Goal: Transaction & Acquisition: Purchase product/service

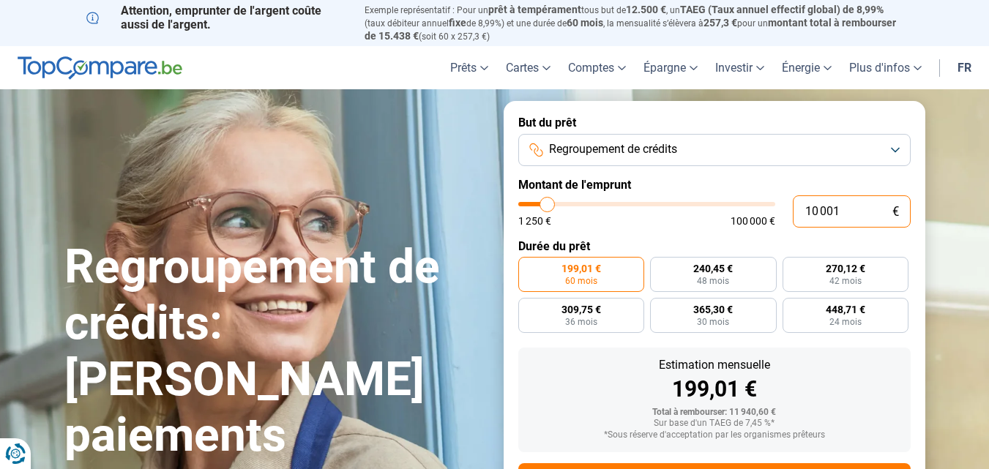
click at [841, 212] on input "10 001" at bounding box center [852, 212] width 118 height 32
type input "1 000"
type input "1250"
type input "100"
type input "1250"
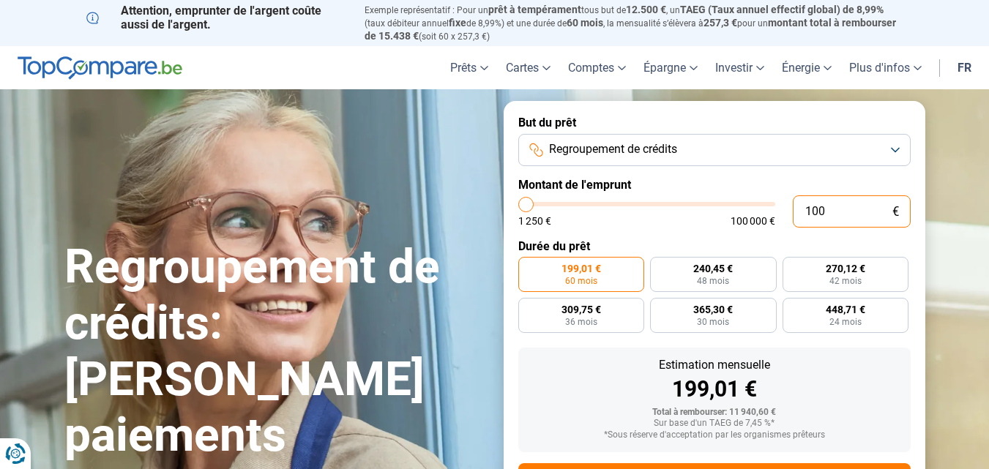
type input "10"
type input "1250"
type input "1"
type input "1250"
type input "0"
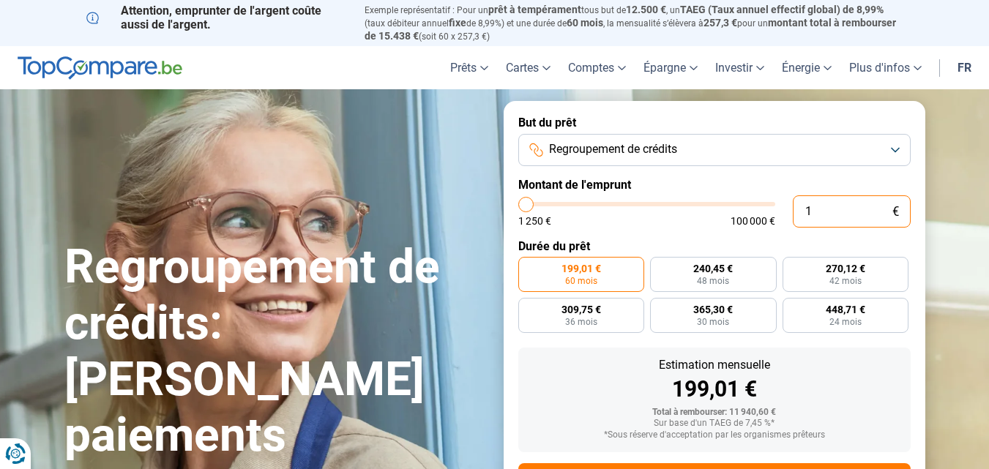
type input "1250"
type input "1 250"
type input "1250"
radio input "true"
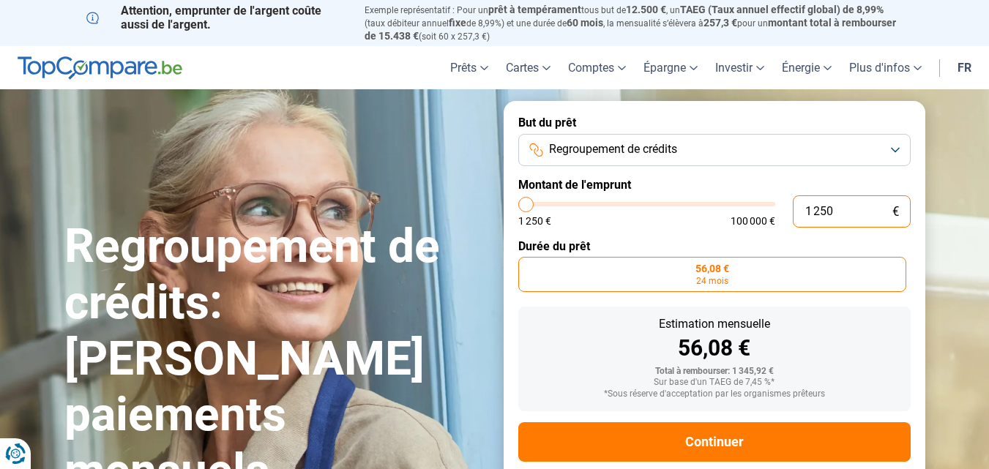
scroll to position [27, 0]
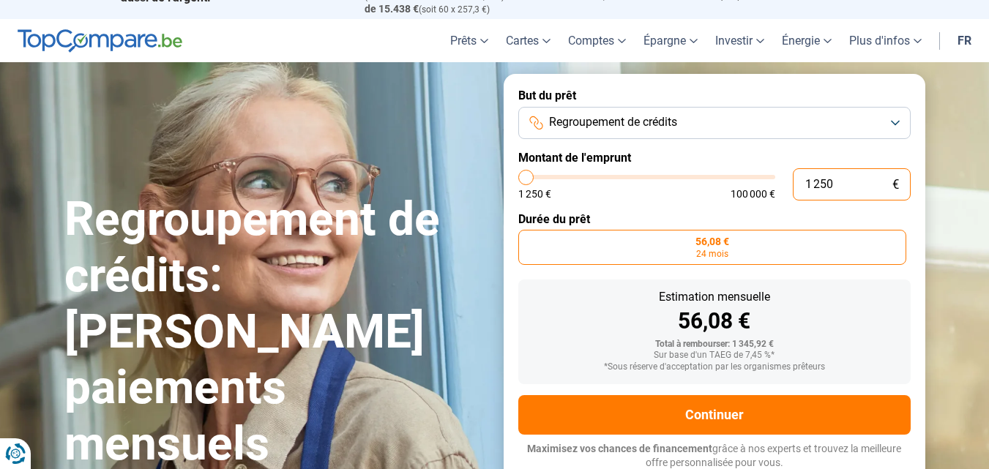
type input "12 503"
type input "12500"
type input "125 033"
type input "100000"
type input "100 000"
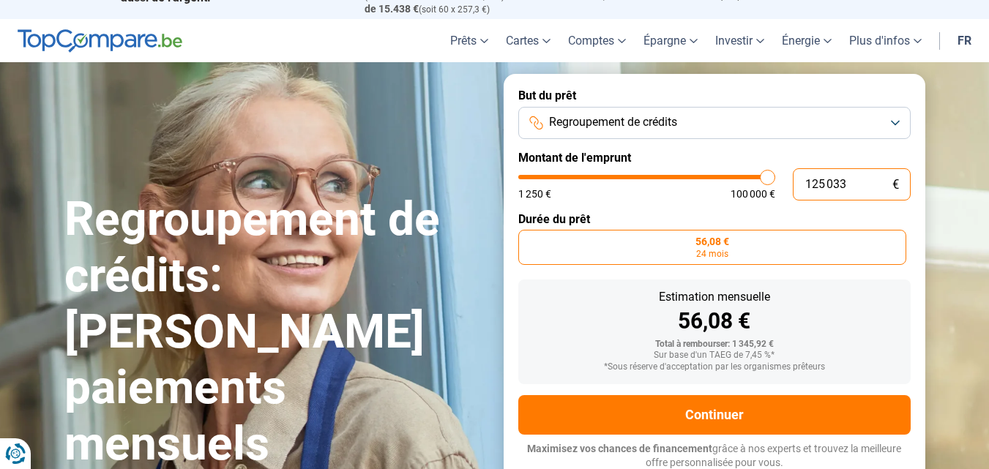
type input "100000"
radio input "false"
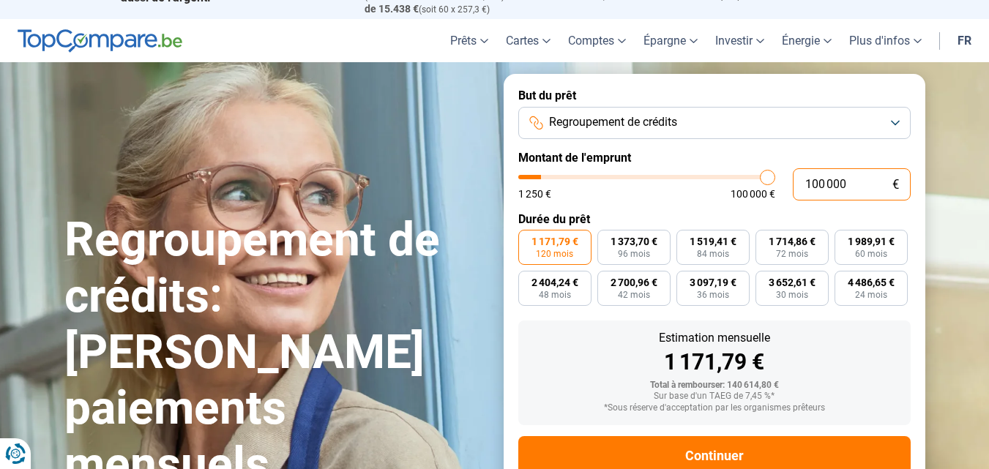
type input "10 000"
type input "10000"
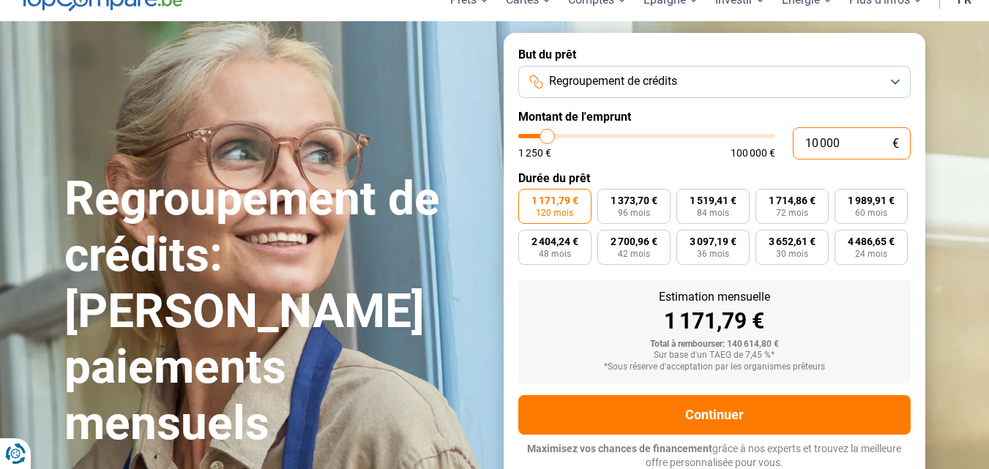
type input "1 000"
type input "1250"
type input "100"
type input "1250"
type input "10"
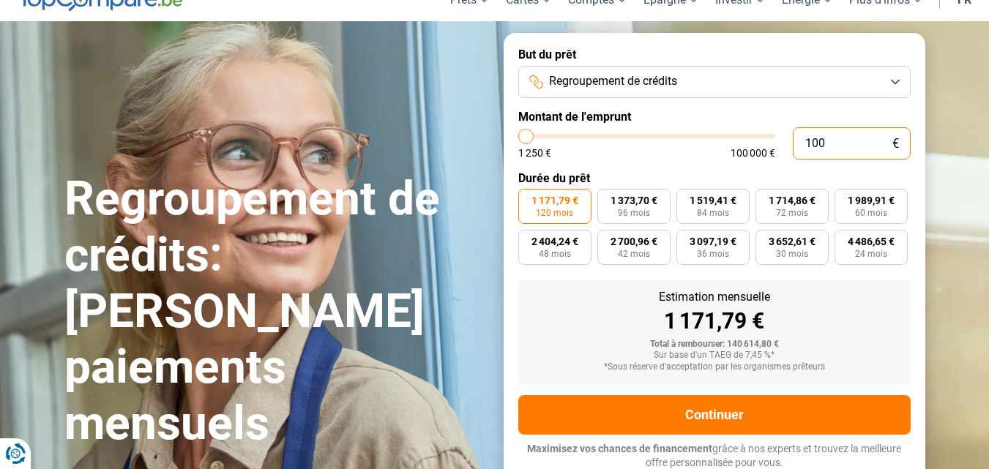
type input "1250"
type input "1"
type input "1250"
type input "0"
type input "1250"
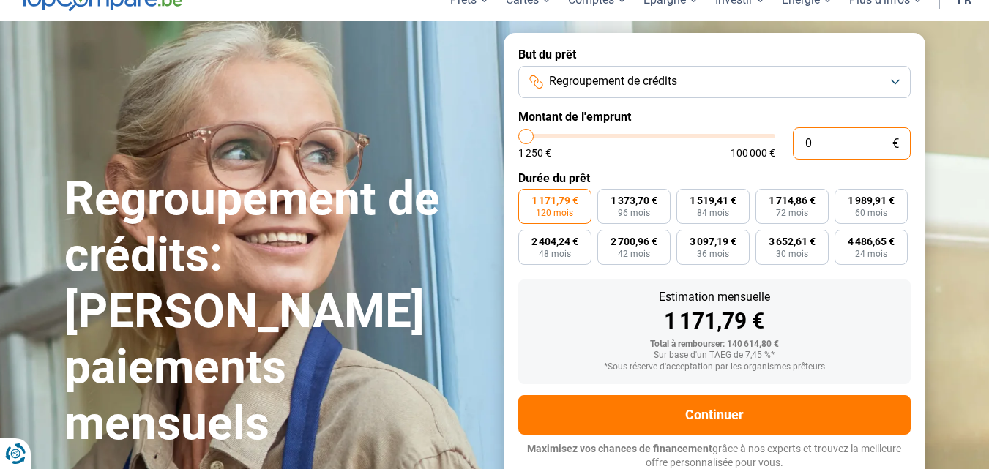
type input "3"
type input "1250"
type input "33"
type input "1250"
type input "332"
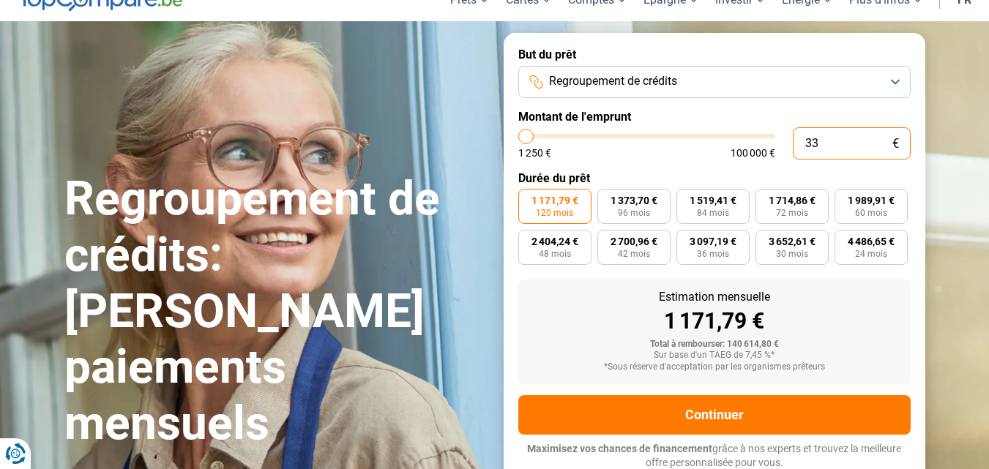
type input "1250"
type input "3 320"
type input "3250"
type input "33 200"
type input "33250"
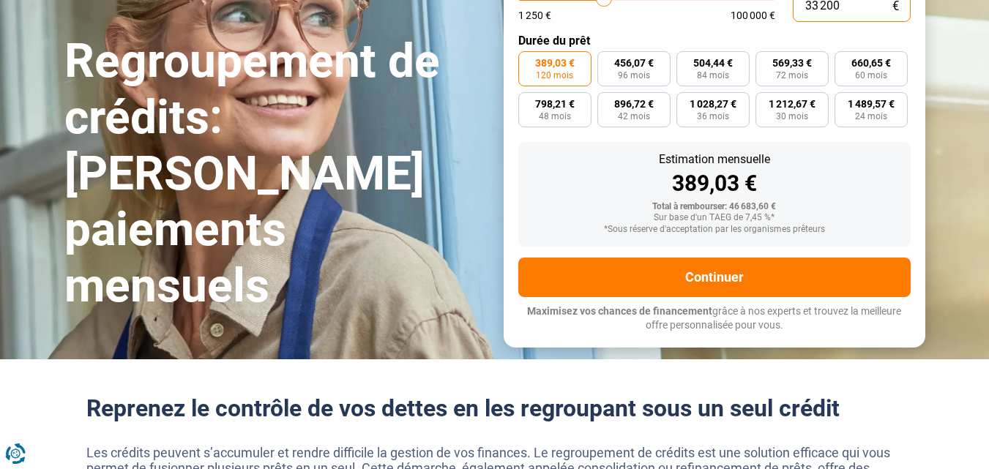
scroll to position [151, 0]
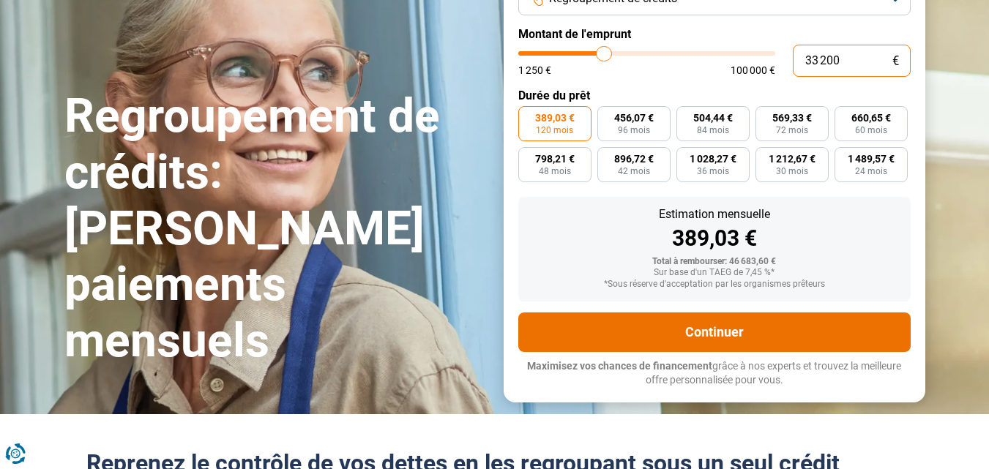
type input "33 200"
click at [704, 324] on button "Continuer" at bounding box center [714, 333] width 393 height 40
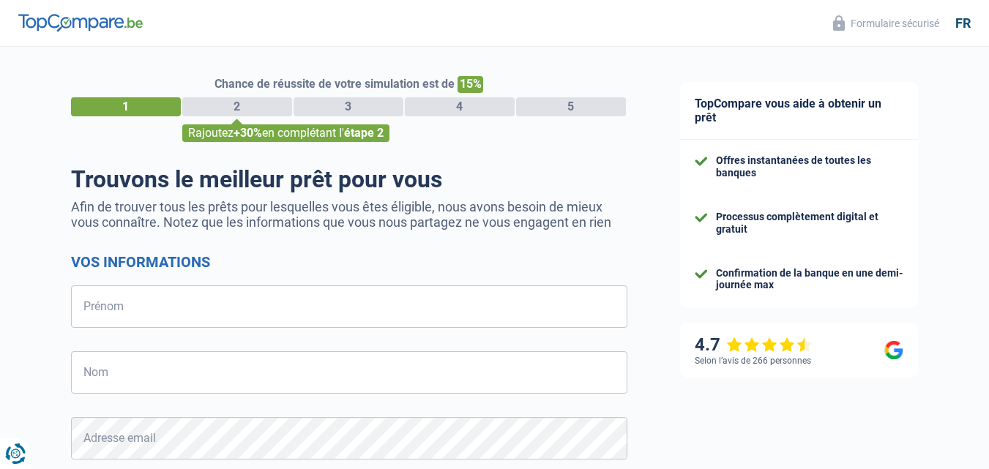
select select "32"
type input "megane"
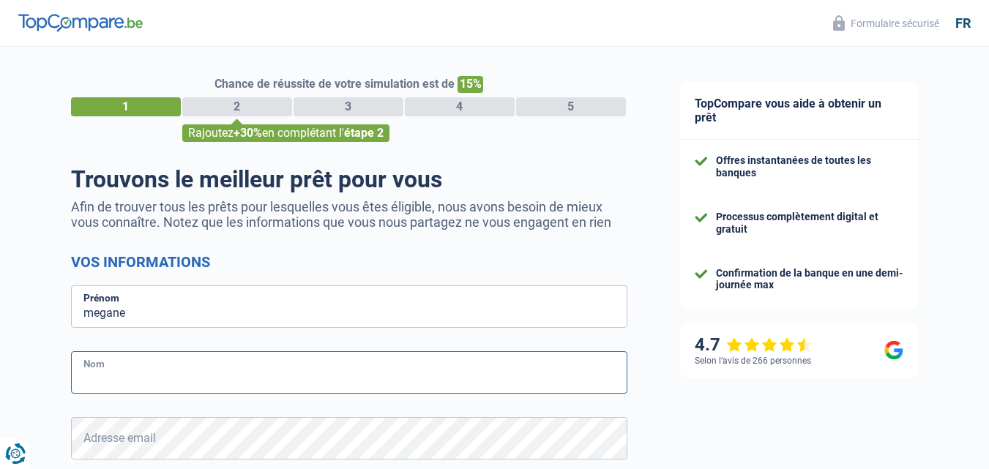
click at [122, 378] on input "Nom" at bounding box center [349, 373] width 557 height 42
type input "weber"
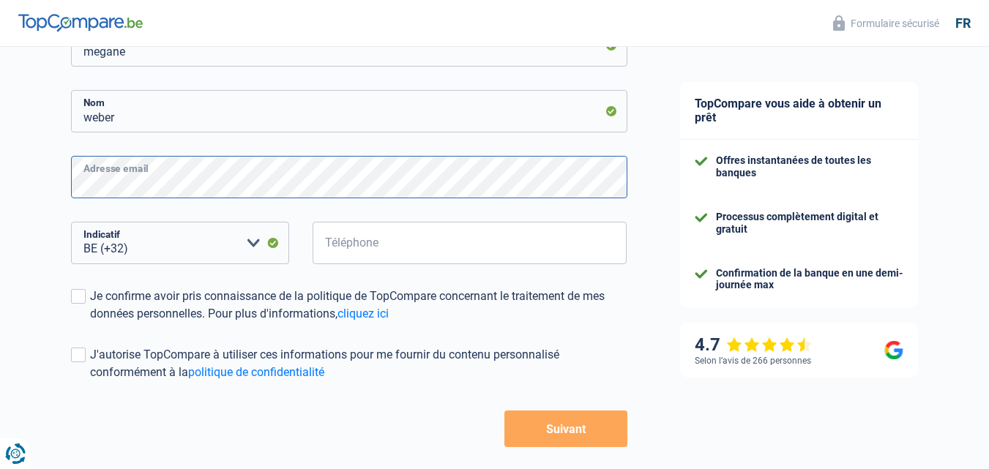
scroll to position [265, 0]
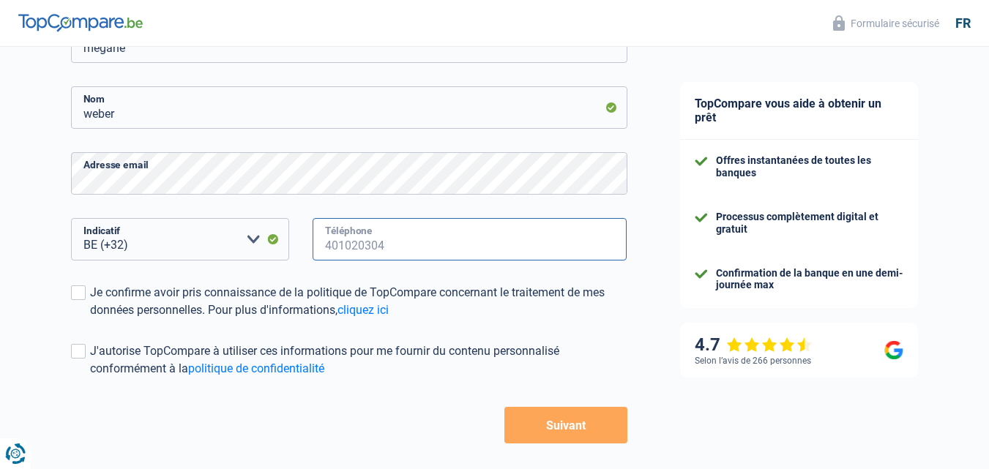
click at [428, 237] on input "Téléphone" at bounding box center [470, 239] width 315 height 42
type input "0491114975"
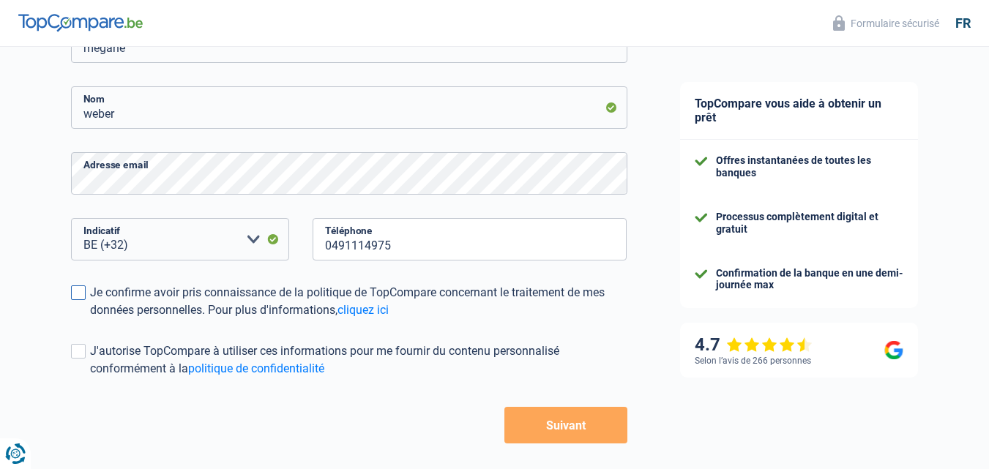
click at [76, 296] on span at bounding box center [78, 293] width 15 height 15
click at [90, 319] on input "Je confirme avoir pris connaissance de la politique de TopCompare concernant le…" at bounding box center [90, 319] width 0 height 0
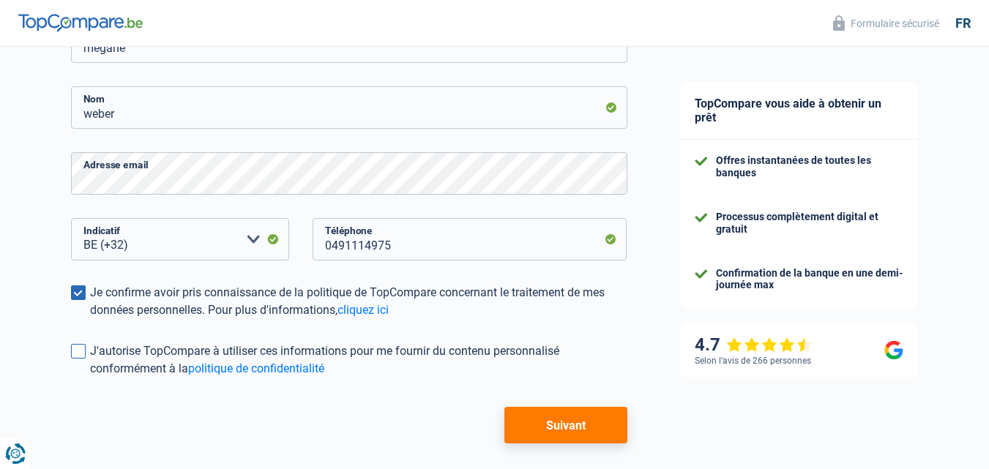
click at [79, 351] on span at bounding box center [78, 351] width 15 height 15
click at [90, 378] on input "J'autorise TopCompare à utiliser ces informations pour me fournir du contenu pe…" at bounding box center [90, 378] width 0 height 0
click at [549, 423] on button "Suivant" at bounding box center [566, 425] width 122 height 37
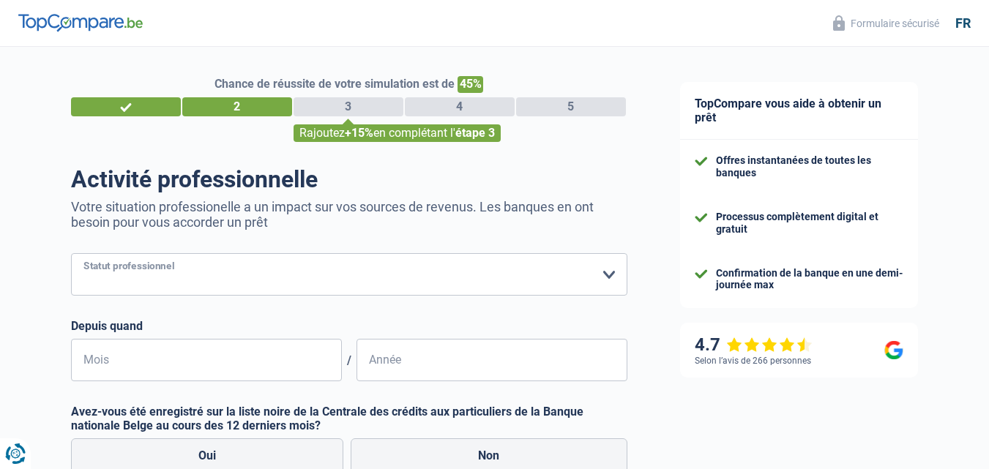
click at [213, 285] on select "Ouvrier Employé privé Employé public Invalide Indépendant Pensionné Chômeur Mut…" at bounding box center [349, 274] width 557 height 42
click at [71, 255] on select "Ouvrier Employé privé Employé public Invalide Indépendant Pensionné Chômeur Mut…" at bounding box center [349, 274] width 557 height 42
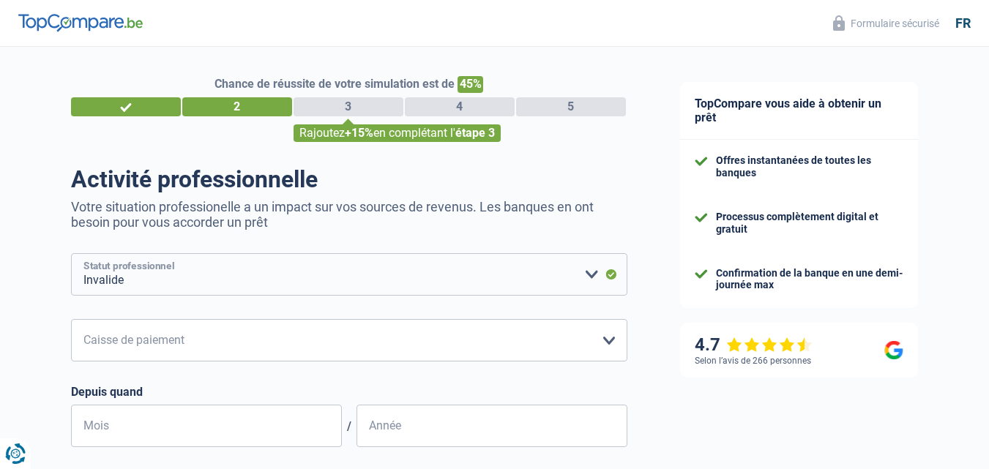
click at [170, 278] on select "Ouvrier Employé privé Employé public Invalide Indépendant Pensionné Chômeur Mut…" at bounding box center [349, 274] width 557 height 42
select select "unemployed"
click at [71, 255] on select "Ouvrier Employé privé Employé public Invalide Indépendant Pensionné Chômeur Mut…" at bounding box center [349, 274] width 557 height 42
click at [119, 346] on select "CAPAC FGTB CSC CGSLB Autre [PERSON_NAME] sélectionner une option" at bounding box center [349, 340] width 557 height 42
select select "csc"
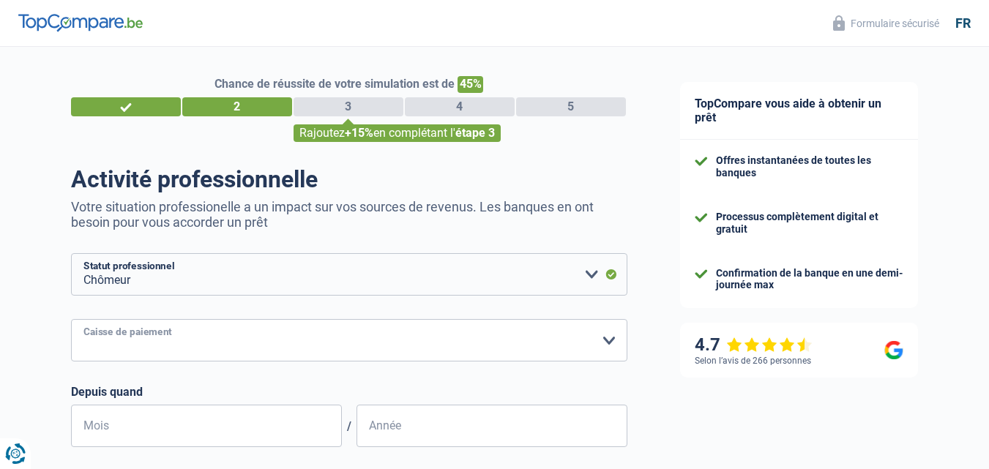
click at [71, 321] on select "CAPAC FGTB CSC CGSLB Autre [PERSON_NAME] sélectionner une option" at bounding box center [349, 340] width 557 height 42
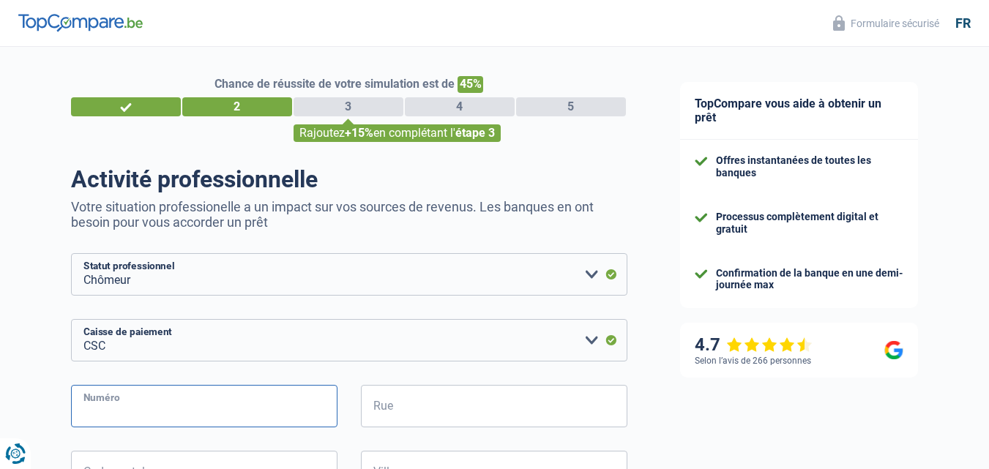
click at [135, 412] on input "Numéro" at bounding box center [204, 406] width 267 height 42
type input "41"
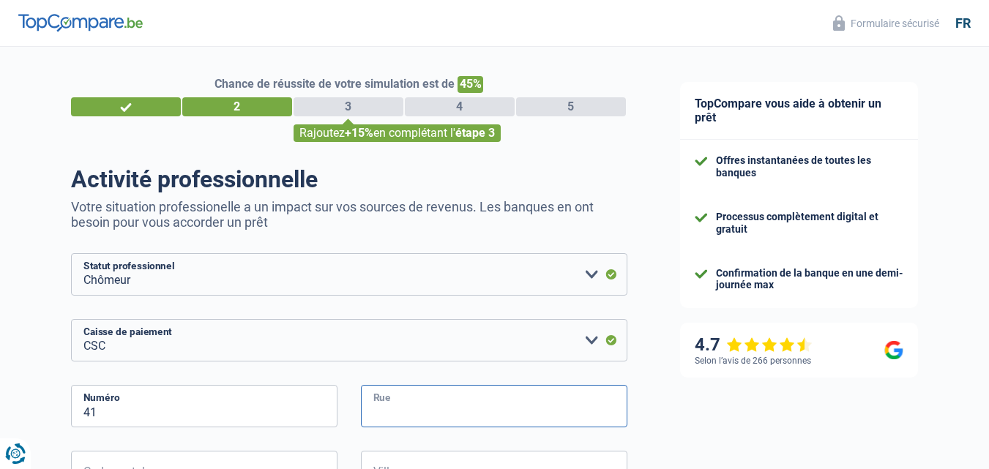
click at [446, 394] on input "Rue" at bounding box center [494, 406] width 267 height 42
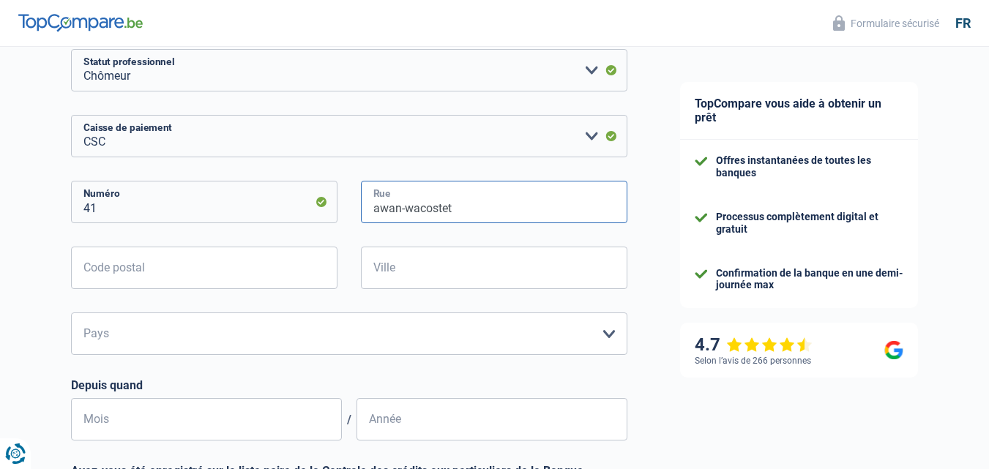
scroll to position [223, 0]
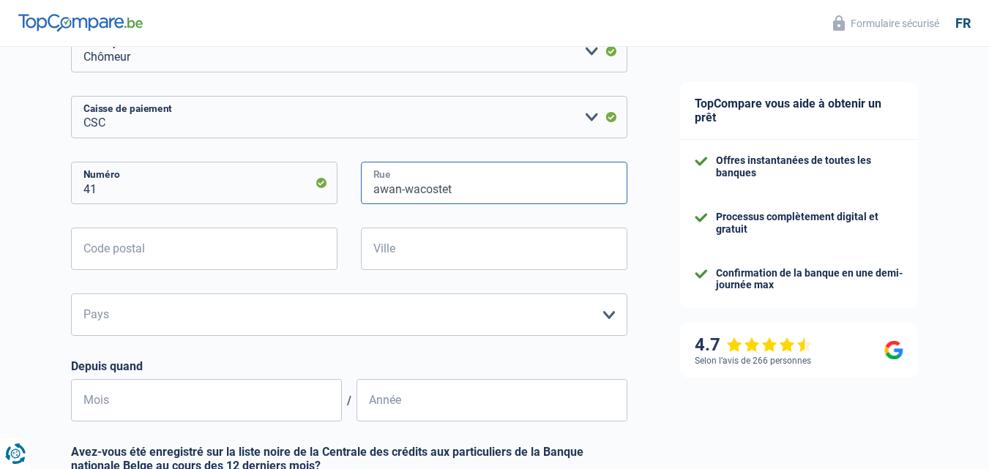
type input "awan-wacostet"
click at [205, 268] on input "Code postal" at bounding box center [204, 249] width 267 height 42
type input "4920"
click at [414, 253] on input "Ville" at bounding box center [494, 249] width 267 height 42
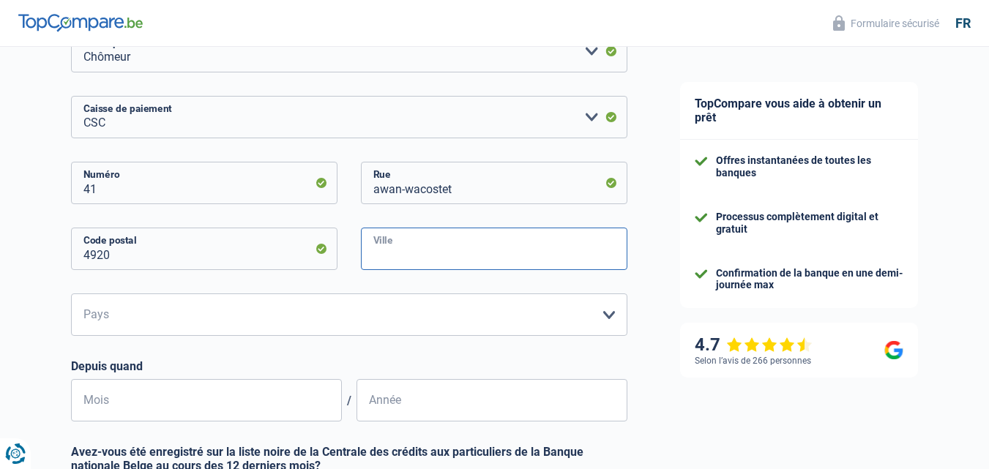
type input "AYWAILLE"
click at [237, 328] on select "Belgique Luxembourg Veuillez sélectionner une option" at bounding box center [349, 315] width 557 height 42
select select "BE"
click at [71, 295] on select "Belgique Luxembourg Veuillez sélectionner une option" at bounding box center [349, 315] width 557 height 42
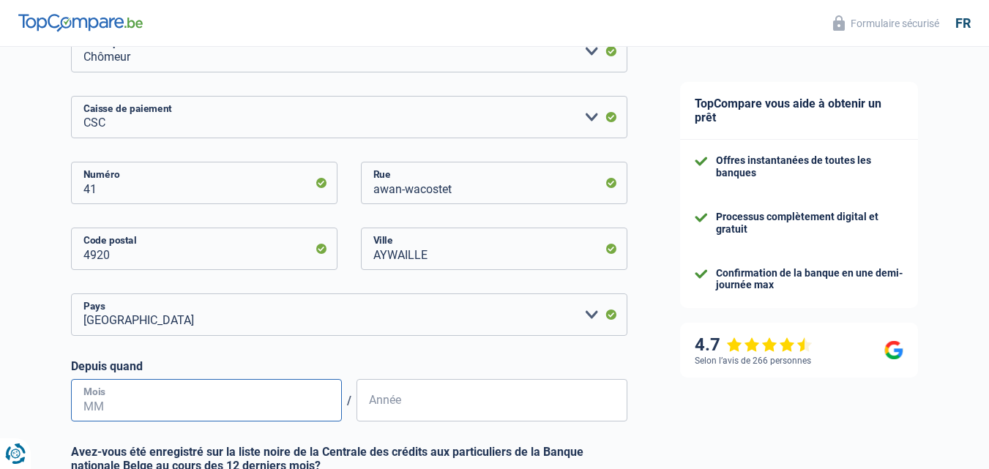
click at [217, 422] on input "Mois" at bounding box center [206, 400] width 271 height 42
type input "08"
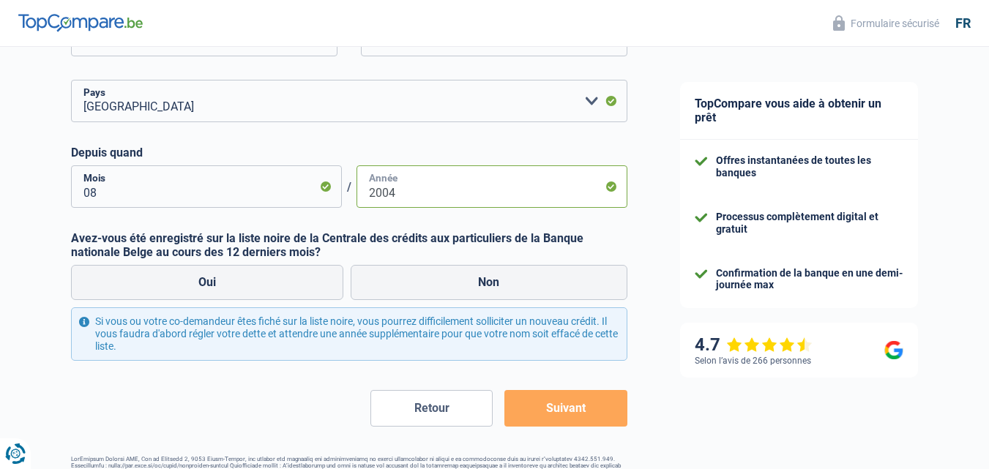
scroll to position [445, 0]
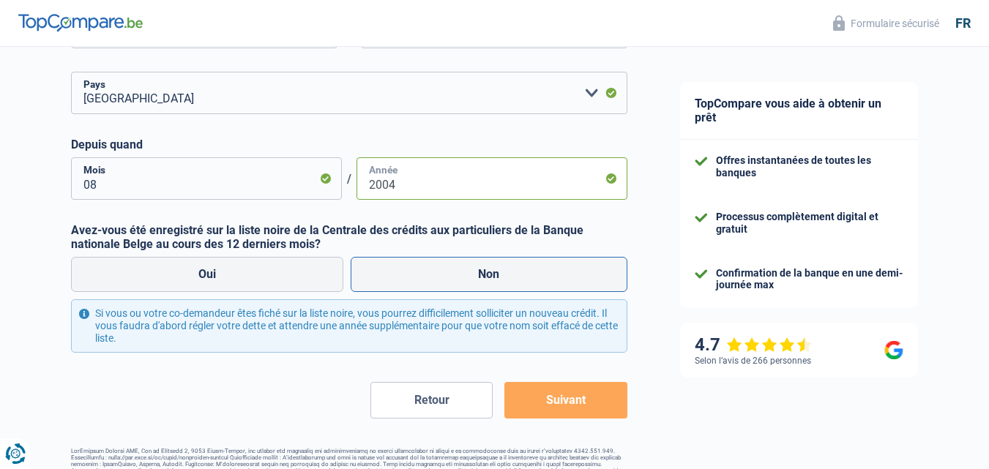
type input "2004"
click at [391, 280] on label "Non" at bounding box center [489, 274] width 277 height 35
click at [391, 280] on input "Non" at bounding box center [489, 274] width 277 height 35
radio input "true"
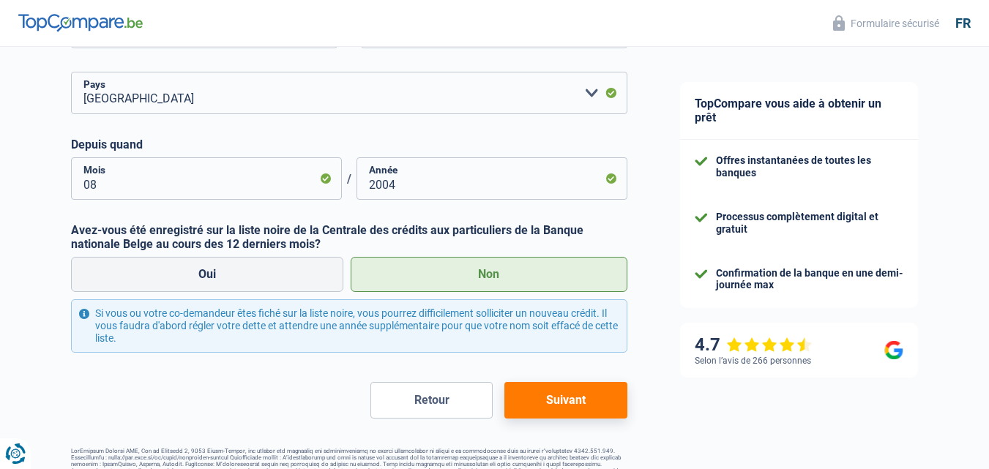
click at [570, 407] on button "Suivant" at bounding box center [566, 400] width 122 height 37
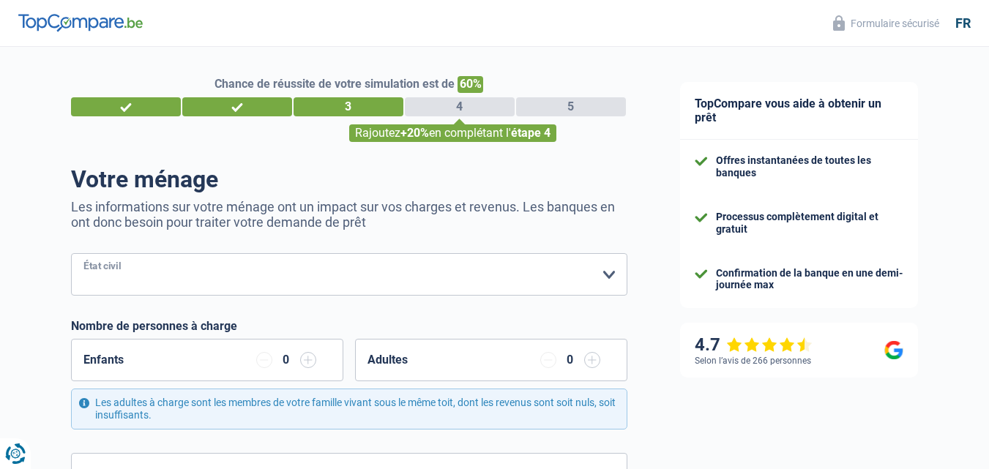
click at [290, 287] on select "[PERSON_NAME](e) Cohabitant(e) légal(e) Divorcé(e) Veuf(ve) Séparé (de fait) Ve…" at bounding box center [349, 274] width 557 height 42
select select "single"
click at [71, 255] on select "[PERSON_NAME](e) Cohabitant(e) légal(e) Divorcé(e) Veuf(ve) Séparé (de fait) Ve…" at bounding box center [349, 274] width 557 height 42
click at [306, 364] on input "button" at bounding box center [308, 360] width 16 height 16
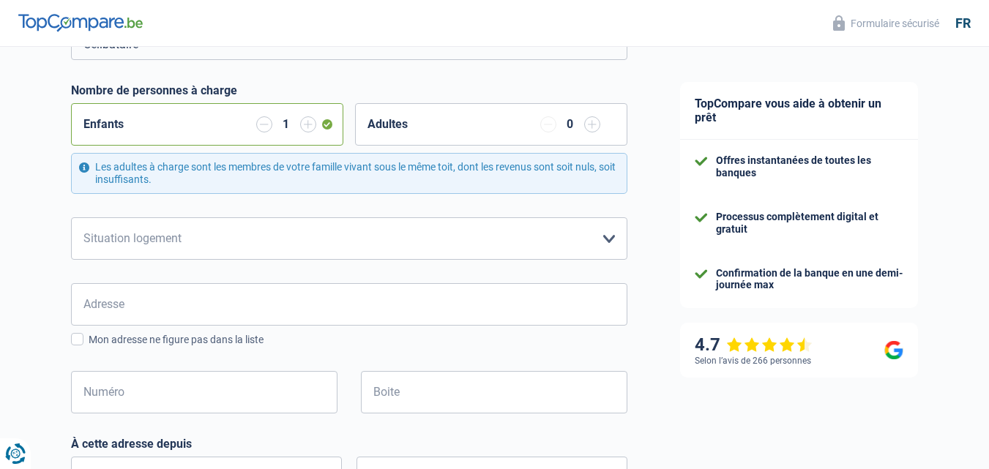
scroll to position [240, 0]
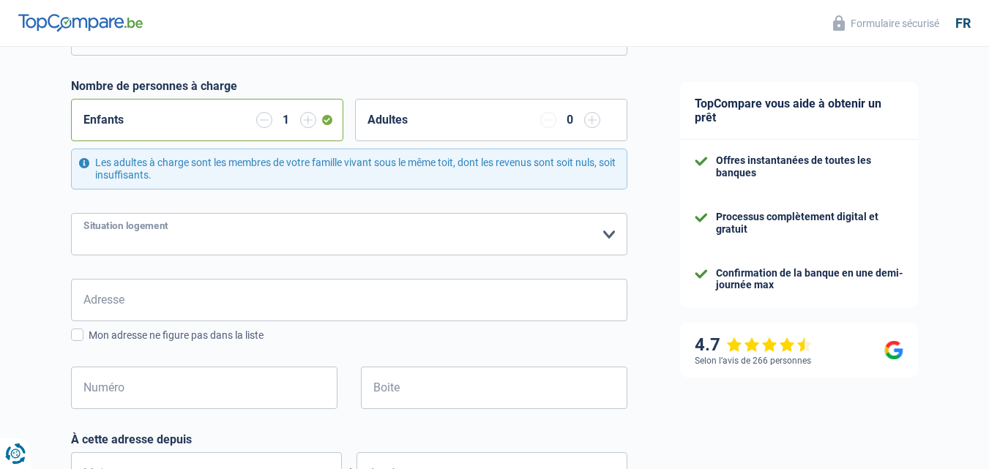
click at [333, 229] on select "Locataire Propriétaire avec prêt hypothécaire Propriétaire sans prêt hypothécai…" at bounding box center [349, 234] width 557 height 42
select select "ownerWithoutMortgage"
click at [71, 214] on select "Locataire Propriétaire avec prêt hypothécaire Propriétaire sans prêt hypothécai…" at bounding box center [349, 234] width 557 height 42
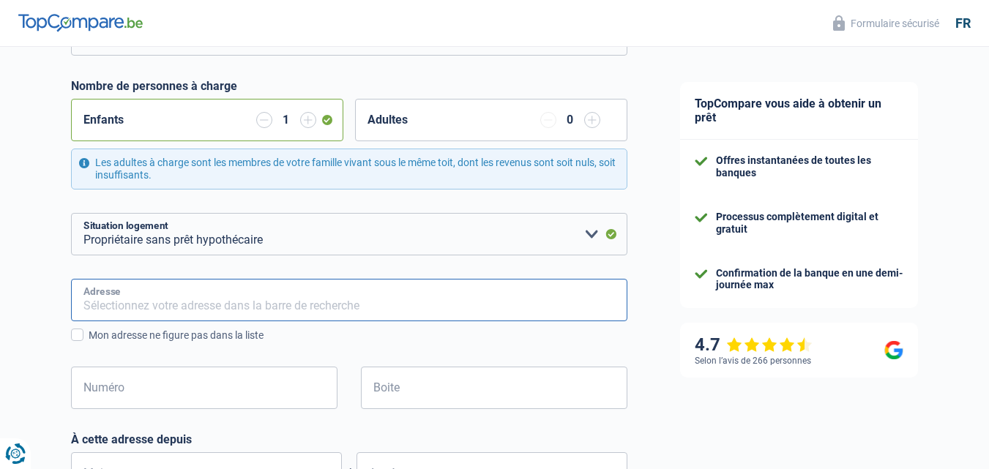
click at [221, 294] on input "Adresse" at bounding box center [349, 300] width 557 height 42
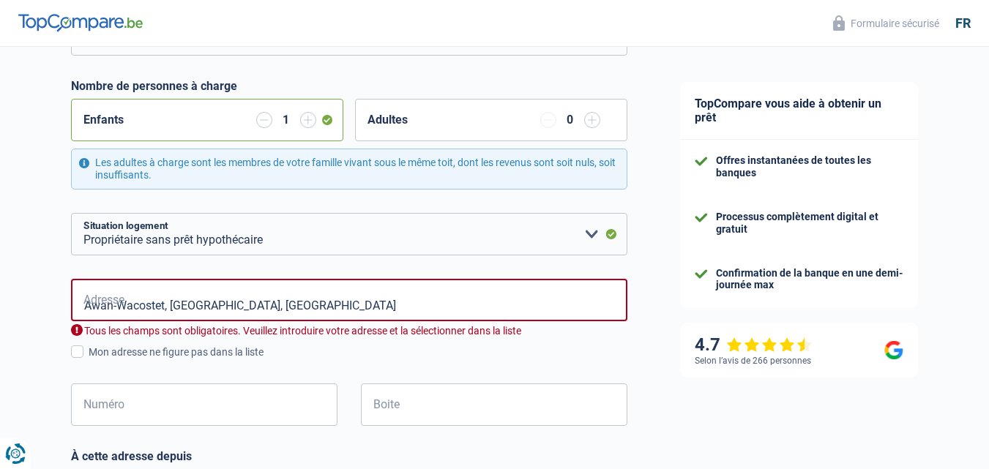
type input "Awan-Wacostet, 4920, Aywaille, [GEOGRAPHIC_DATA]"
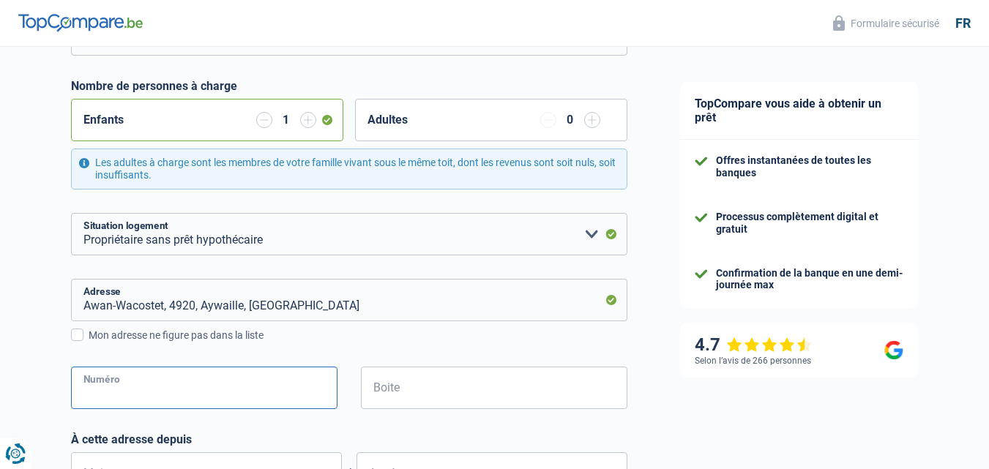
click at [135, 389] on input "Numéro" at bounding box center [204, 388] width 267 height 42
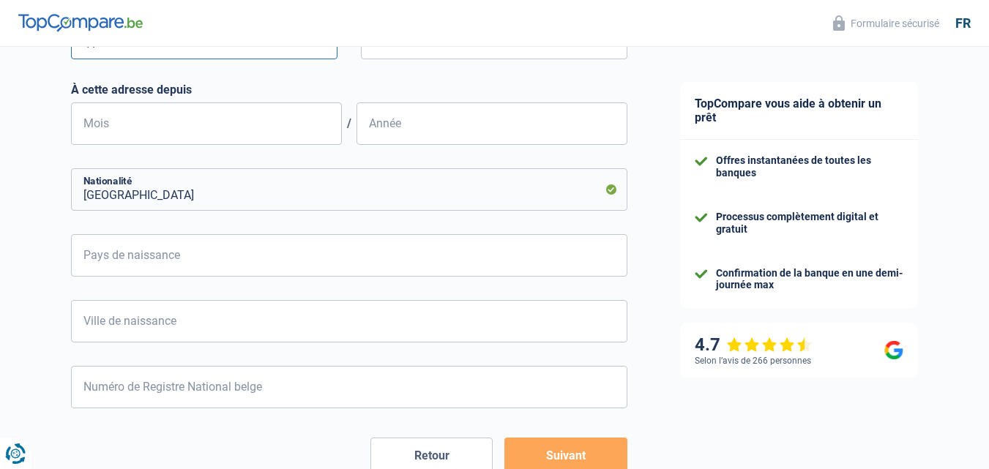
scroll to position [592, 0]
type input "41"
click at [219, 144] on form "[PERSON_NAME](e) Cohabitant(e) légal(e) Divorcé(e) Veuf(ve) Séparé (de fait) Ve…" at bounding box center [349, 66] width 557 height 811
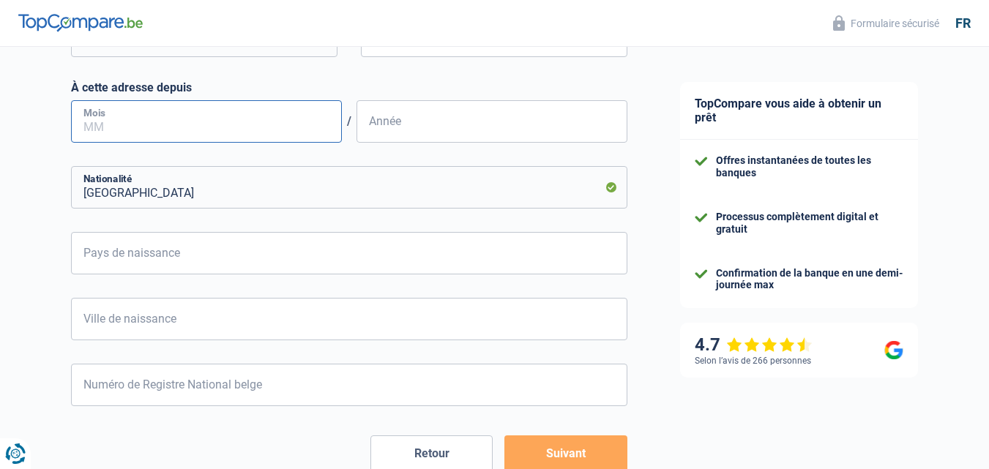
click at [219, 133] on input "Mois" at bounding box center [206, 121] width 271 height 42
type input "08"
type input "2004"
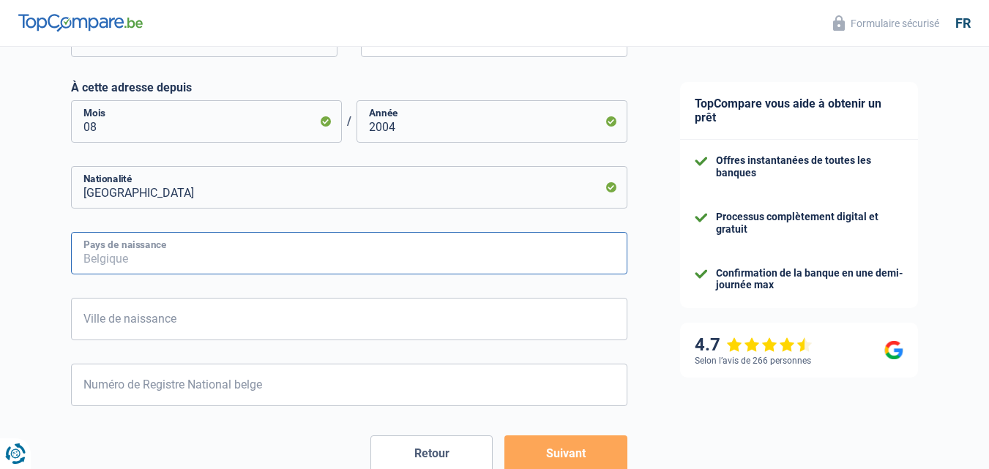
click at [313, 245] on input "Pays de naissance" at bounding box center [349, 253] width 557 height 42
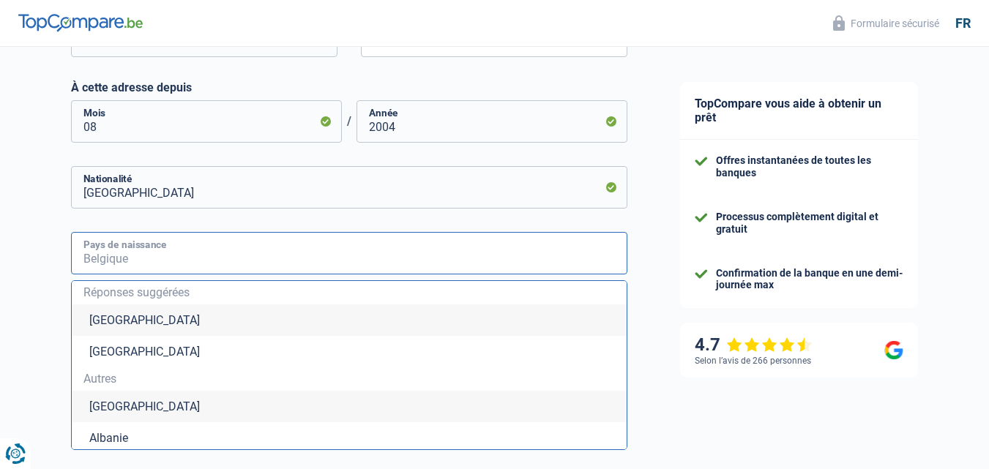
type input "0"
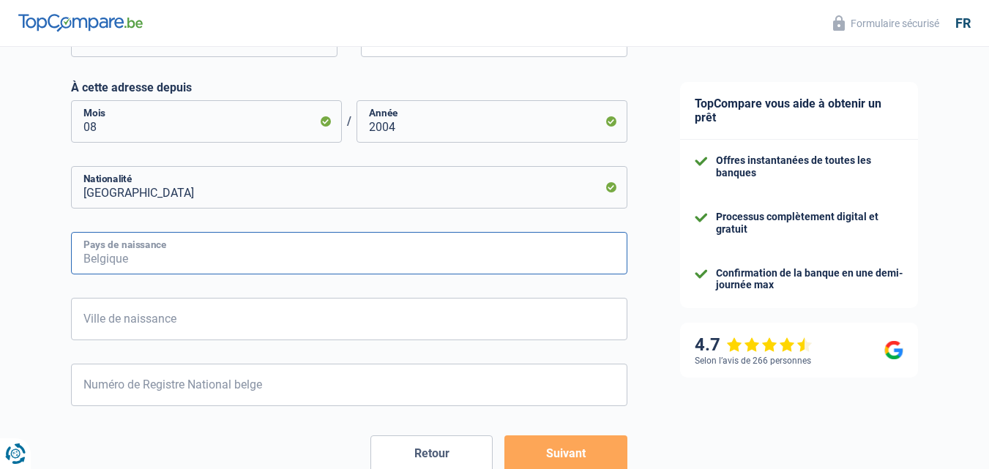
type input "2"
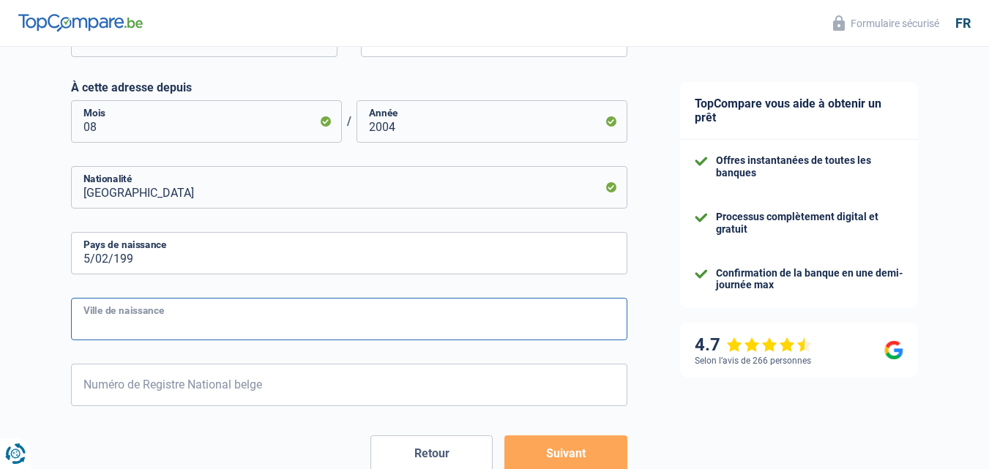
click at [220, 311] on form "[PERSON_NAME](e) Cohabitant(e) légal(e) Divorcé(e) Veuf(ve) Séparé (de fait) Ve…" at bounding box center [349, 66] width 557 height 811
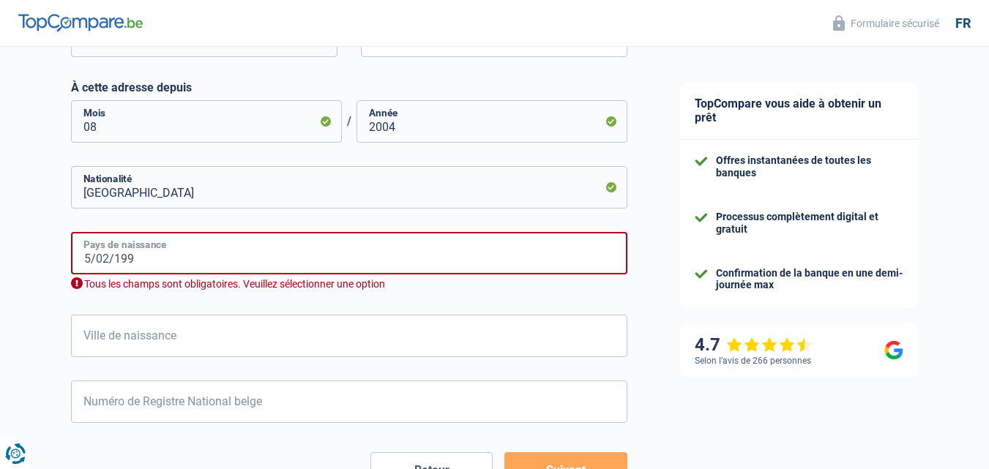
click at [85, 256] on input "5/02/199" at bounding box center [349, 253] width 557 height 42
click at [144, 261] on input "05/02/199" at bounding box center [349, 253] width 557 height 42
click at [186, 305] on form "[PERSON_NAME](e) Cohabitant(e) légal(e) Divorcé(e) Veuf(ve) Séparé (de fait) Ve…" at bounding box center [349, 75] width 557 height 828
click at [163, 255] on input "[DATE]" at bounding box center [349, 253] width 557 height 42
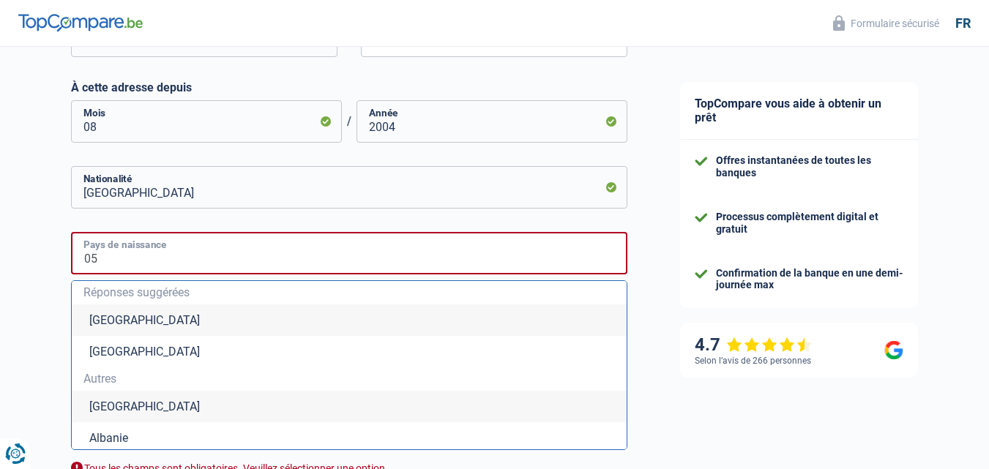
type input "0"
click at [163, 255] on input "Pays de naissance" at bounding box center [349, 253] width 557 height 42
type input "[GEOGRAPHIC_DATA]"
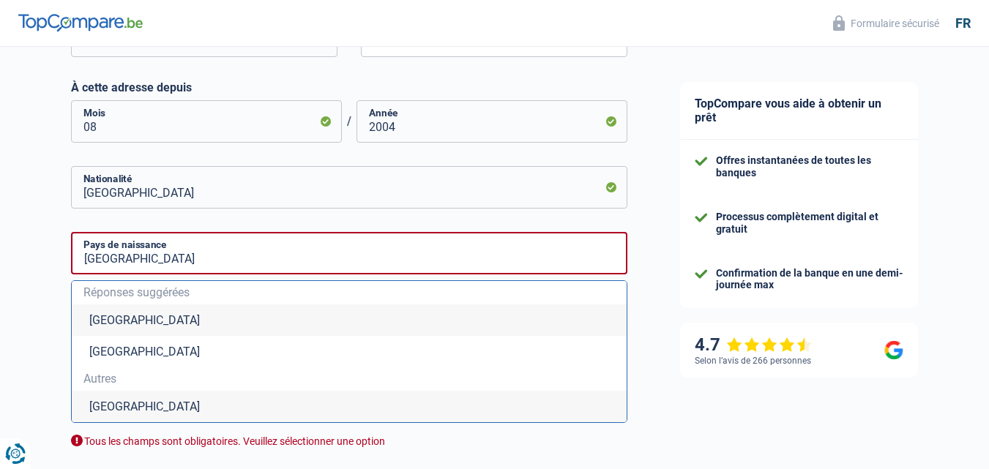
click at [8, 282] on div "Chance de réussite de votre simulation est de 60% 1 2 3 4 5 Rajoutez +20% en co…" at bounding box center [327, 88] width 654 height 1279
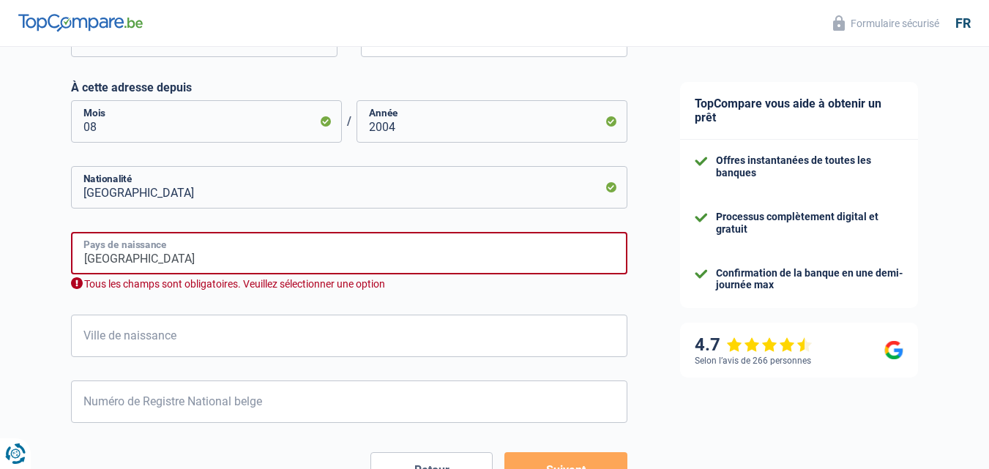
click at [169, 247] on input "[GEOGRAPHIC_DATA]" at bounding box center [349, 253] width 557 height 42
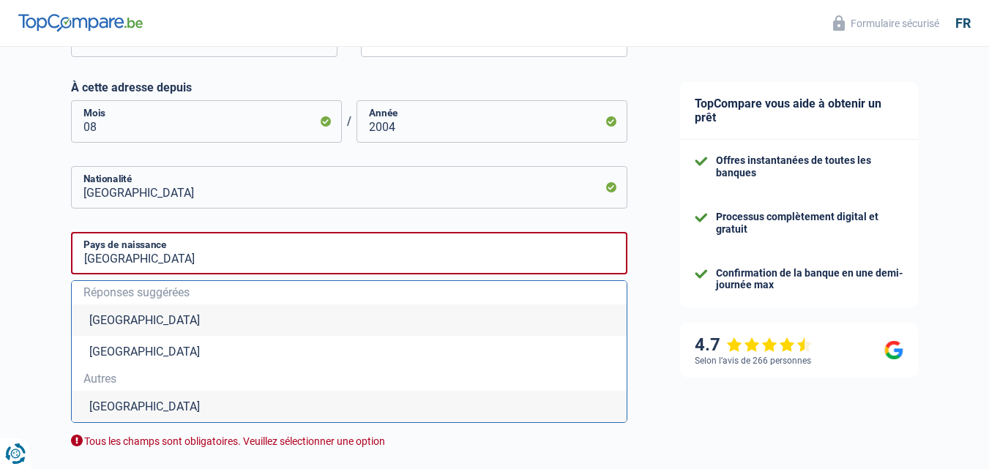
click at [155, 319] on li "[GEOGRAPHIC_DATA]" at bounding box center [349, 320] width 555 height 31
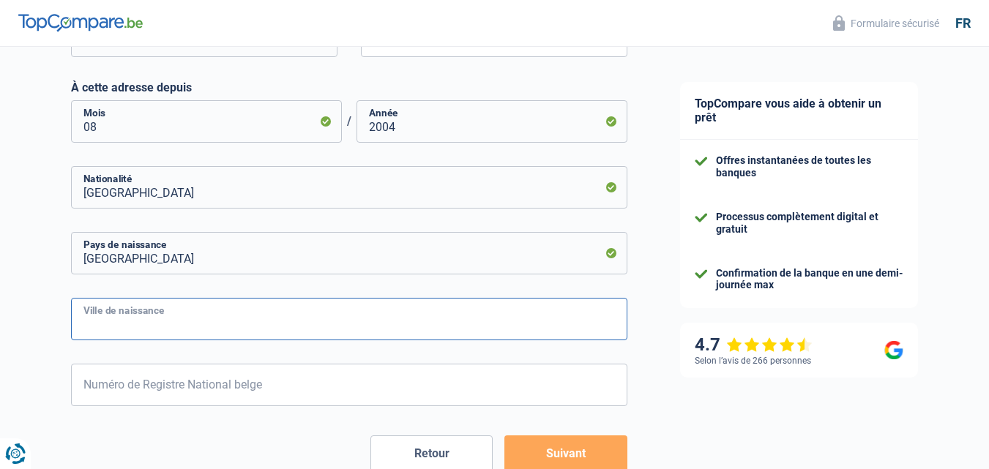
click at [98, 319] on input "Ville de naissance" at bounding box center [349, 319] width 557 height 42
type input "dinant"
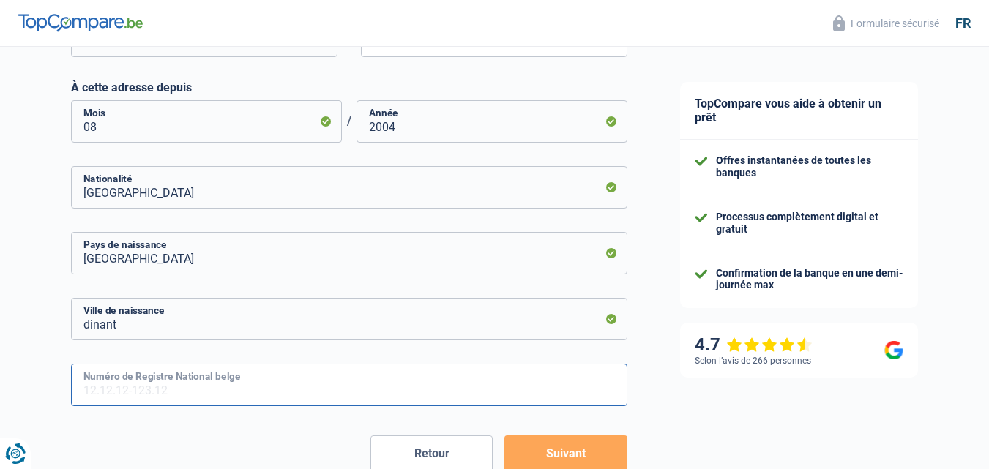
click at [133, 394] on input "Numéro de Registre National belge" at bounding box center [349, 385] width 557 height 42
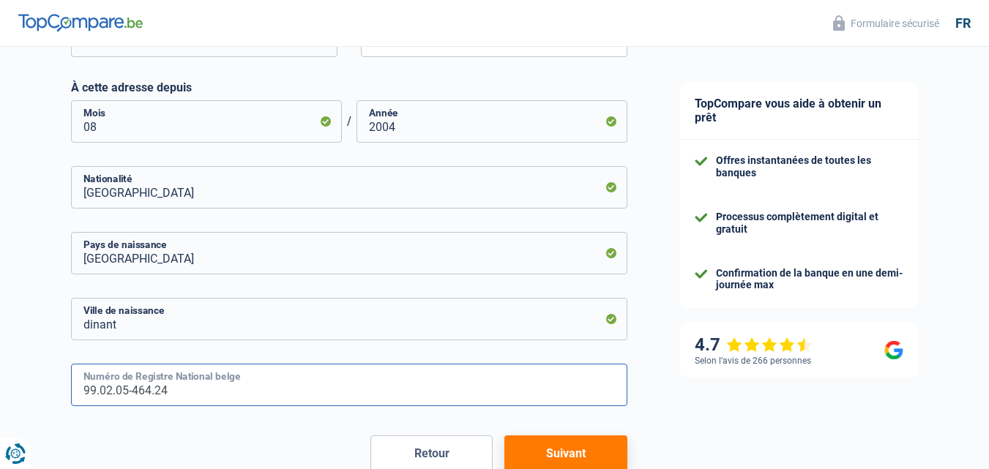
type input "99.02.05-464.24"
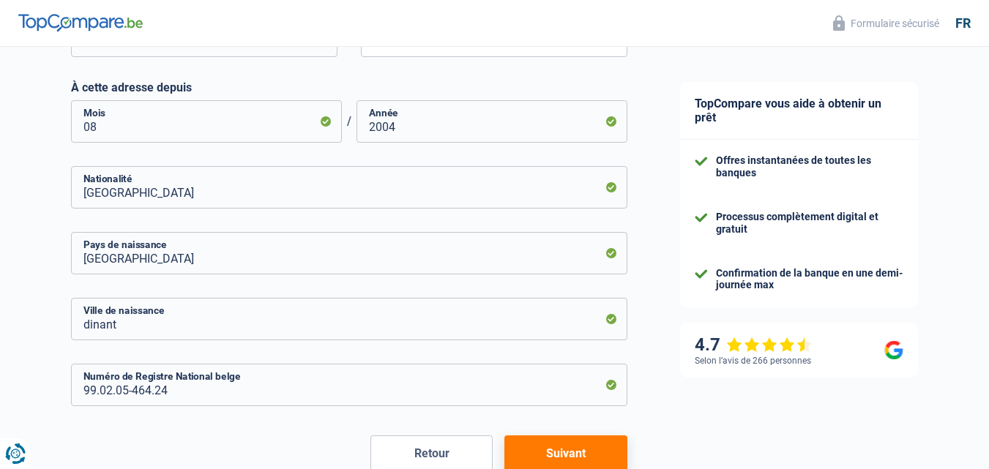
click at [577, 452] on button "Suivant" at bounding box center [566, 454] width 122 height 37
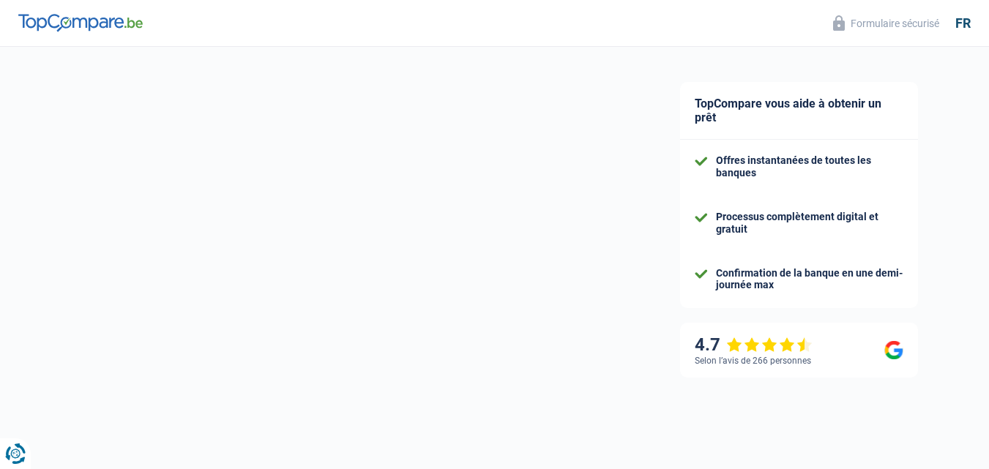
scroll to position [591, 0]
select select "familyAllowances"
select select "unemployment"
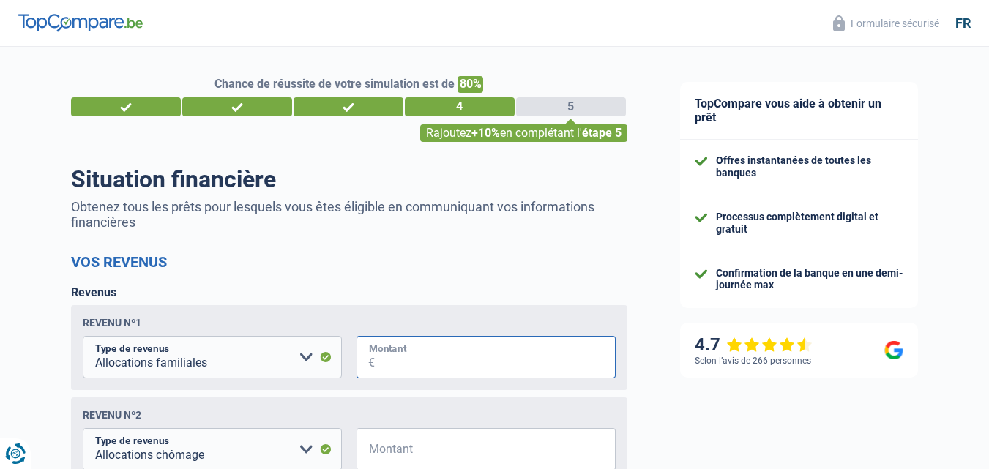
click at [393, 356] on input "Montant" at bounding box center [495, 357] width 241 height 42
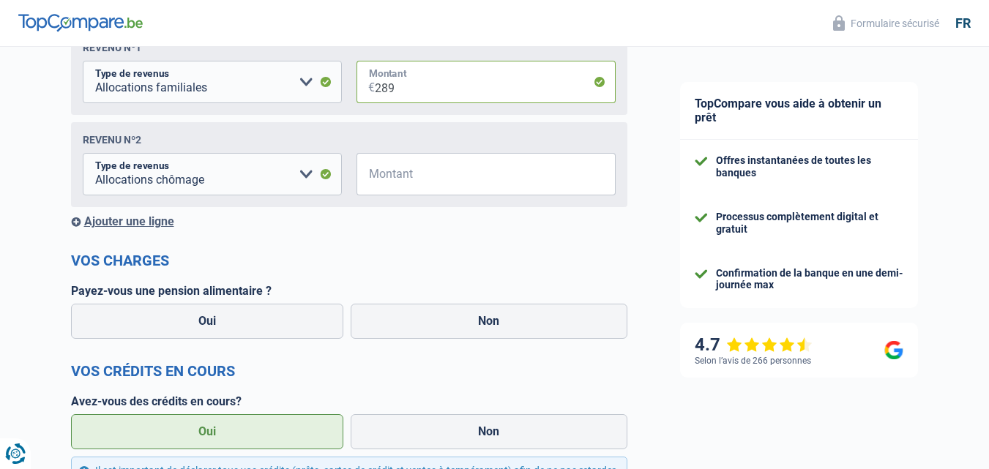
scroll to position [280, 0]
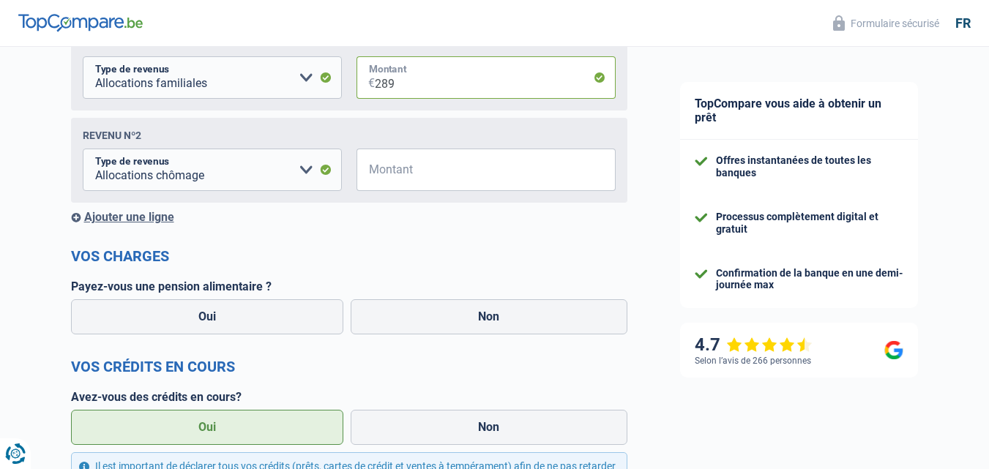
type input "289"
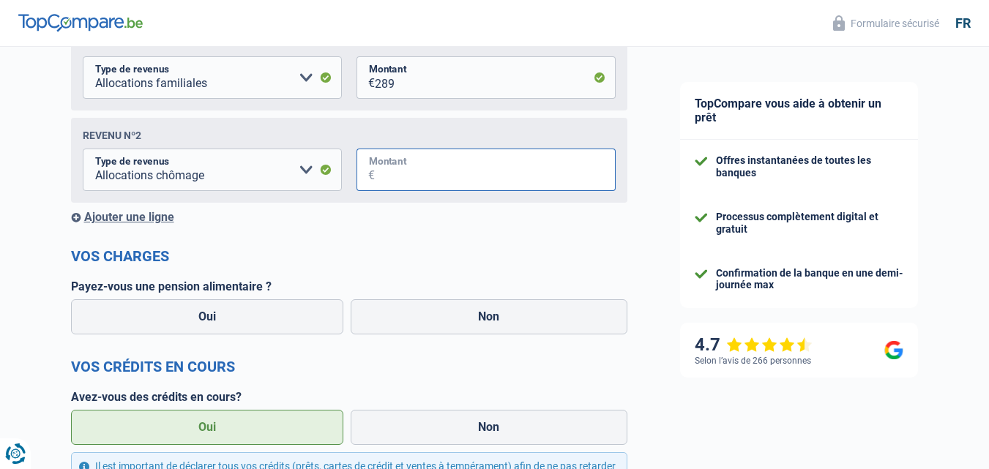
click at [446, 170] on input "Montant" at bounding box center [495, 170] width 241 height 42
type input "1.833"
click at [159, 220] on div "Ajouter une ligne" at bounding box center [349, 217] width 557 height 14
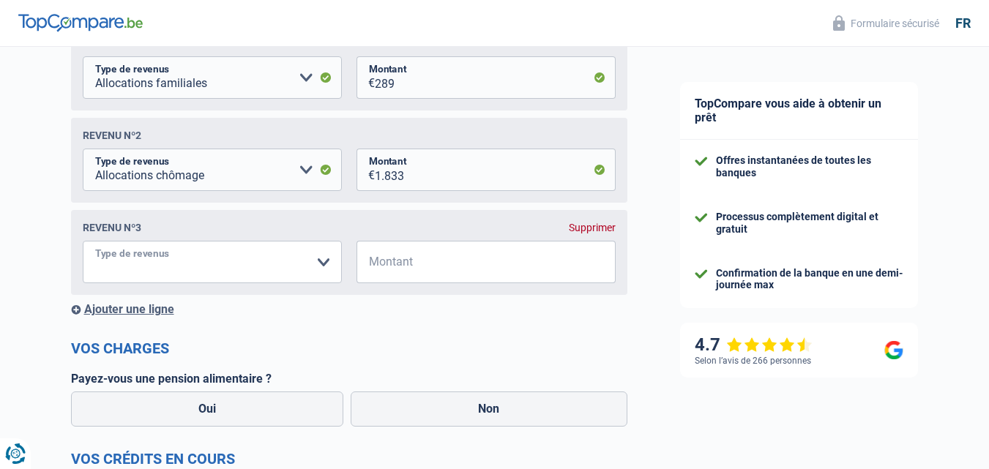
click at [157, 256] on select "Allocation d'handicap Allocations chômage Allocations familiales Chèques repas …" at bounding box center [212, 262] width 259 height 42
select select "handicapAllowance"
click at [83, 245] on select "Allocation d'handicap Allocations chômage Allocations familiales Chèques repas …" at bounding box center [212, 262] width 259 height 42
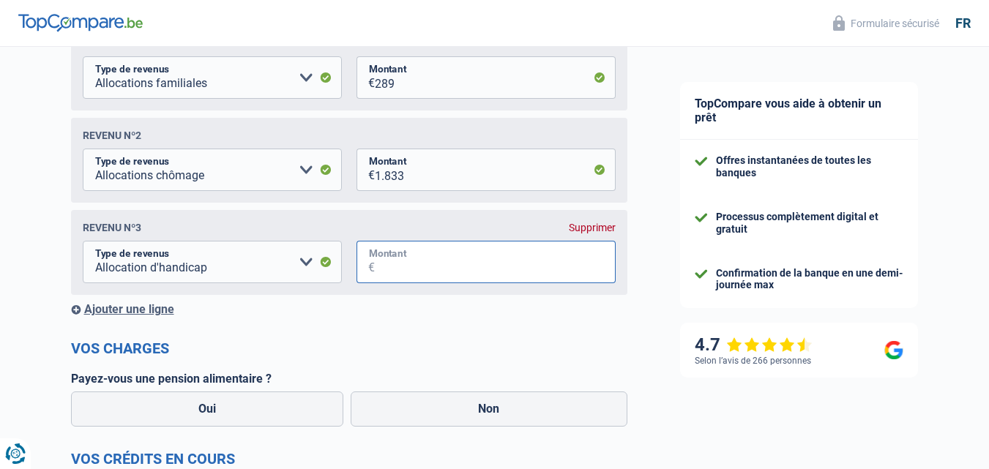
click at [412, 255] on input "Montant" at bounding box center [495, 262] width 241 height 42
type input "364"
click at [393, 415] on label "Non" at bounding box center [489, 409] width 277 height 35
click at [393, 415] on input "Non" at bounding box center [489, 409] width 277 height 35
radio input "true"
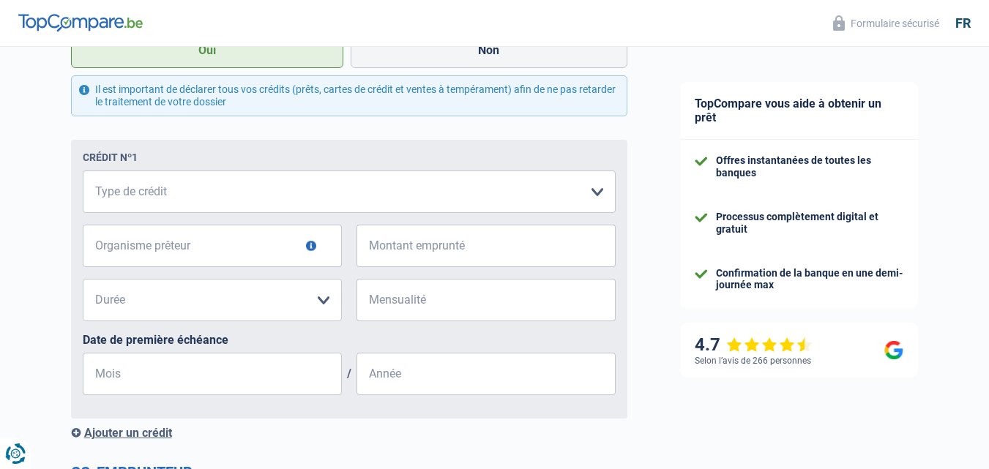
scroll to position [756, 0]
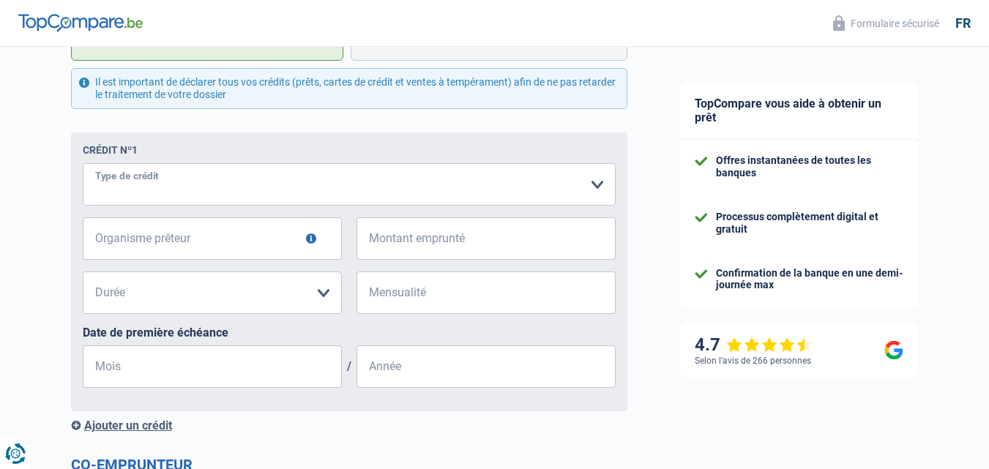
click at [535, 188] on select "Carte ou ouverture de crédit Prêt hypothécaire Vente à tempérament Prêt à tempé…" at bounding box center [349, 184] width 533 height 42
select select "carLoan"
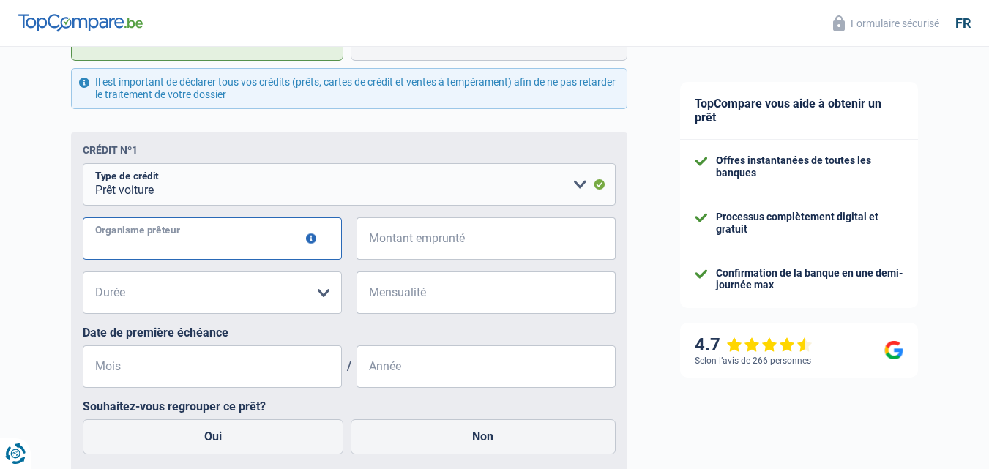
click at [234, 237] on input "Organisme prêteur" at bounding box center [212, 238] width 259 height 42
type input "beobank"
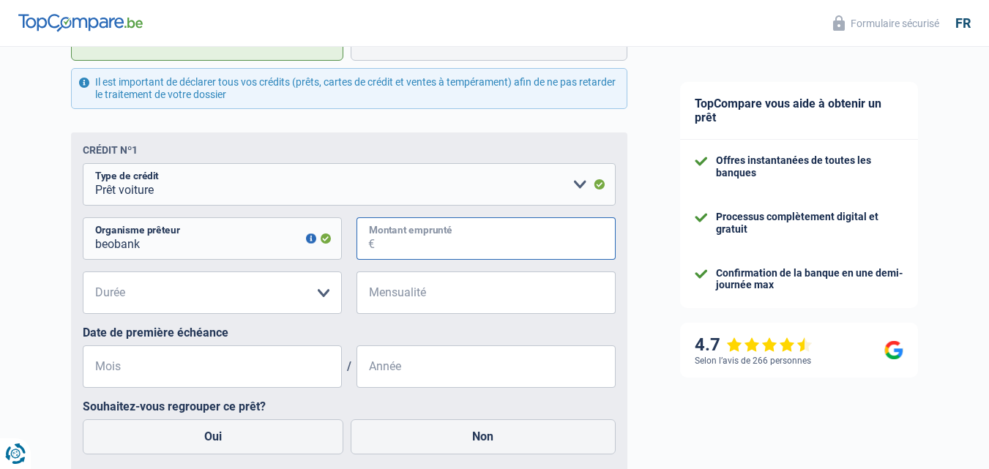
click at [394, 253] on input "Montant emprunté" at bounding box center [495, 238] width 241 height 42
type input "25.000"
click at [221, 296] on select "12 mois 18 mois 24 mois 30 mois 36 mois 42 mois 48 mois 60 mois 72 mois 84 mois…" at bounding box center [212, 293] width 259 height 42
select select "120"
click at [83, 275] on select "12 mois 18 mois 24 mois 30 mois 36 mois 42 mois 48 mois 60 mois 72 mois 84 mois…" at bounding box center [212, 293] width 259 height 42
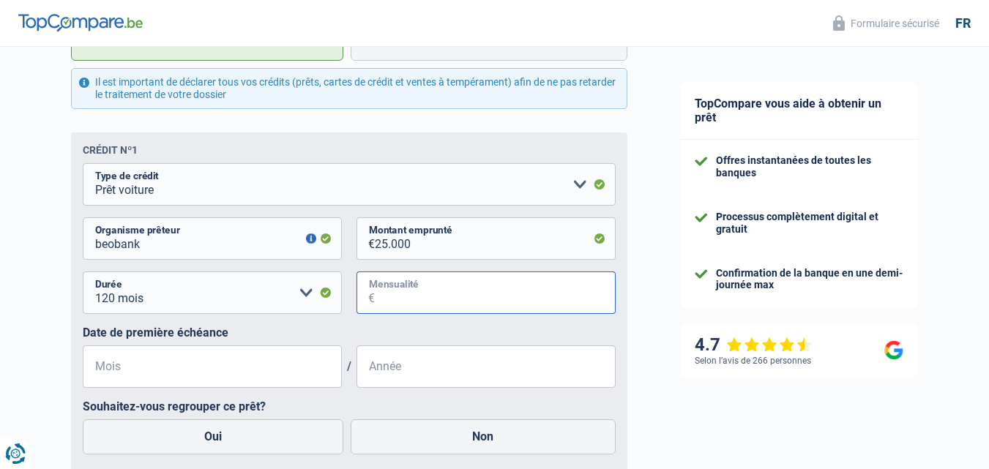
click at [455, 290] on input "Mensualité" at bounding box center [495, 293] width 241 height 42
type input "444"
click at [157, 393] on fieldset "Carte ou ouverture de crédit Prêt hypothécaire Vente à tempérament Prêt à tempé…" at bounding box center [349, 314] width 533 height 303
click at [157, 383] on input "Mois" at bounding box center [212, 367] width 259 height 42
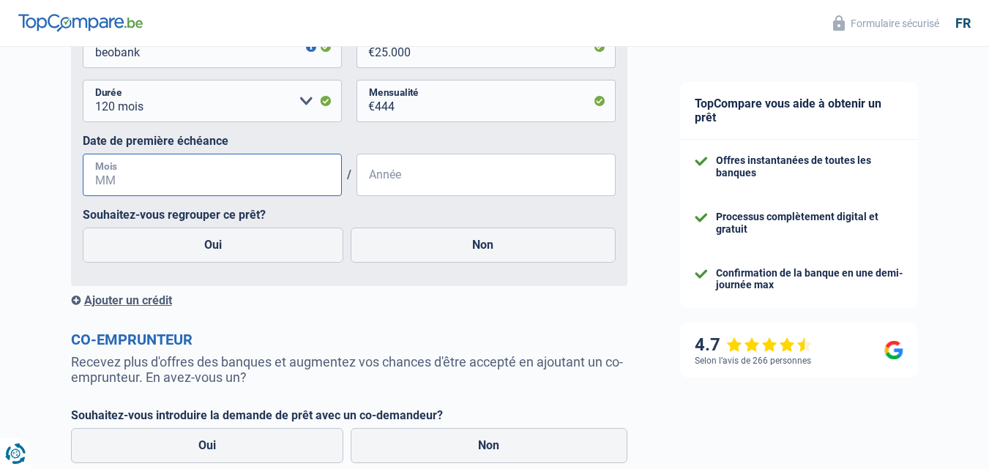
scroll to position [953, 0]
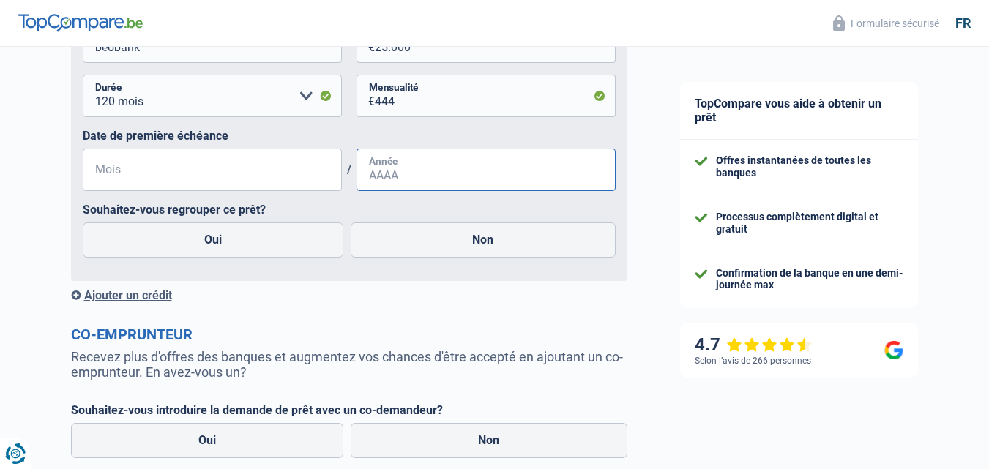
click at [392, 176] on input "Année" at bounding box center [486, 170] width 259 height 42
click at [393, 181] on input "Année" at bounding box center [486, 170] width 259 height 42
click at [388, 176] on input "Année" at bounding box center [486, 170] width 259 height 42
type input "2021"
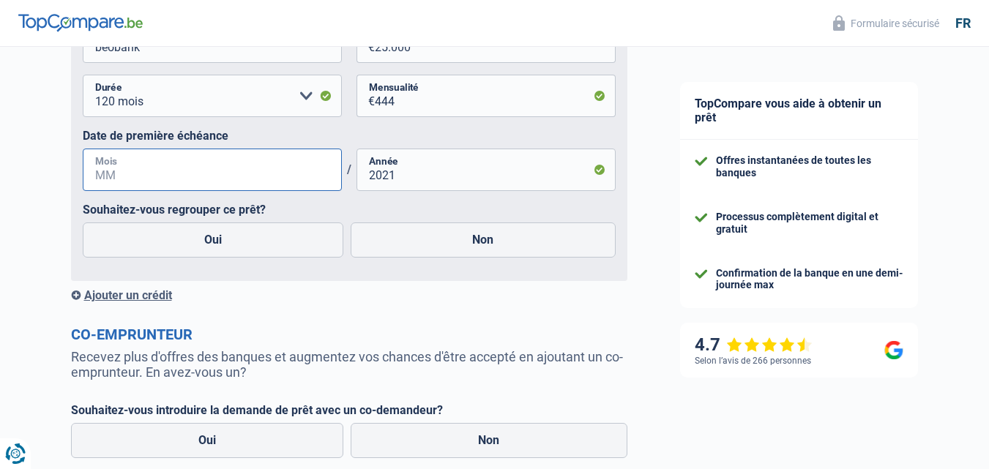
click at [300, 172] on input "Mois" at bounding box center [212, 170] width 259 height 42
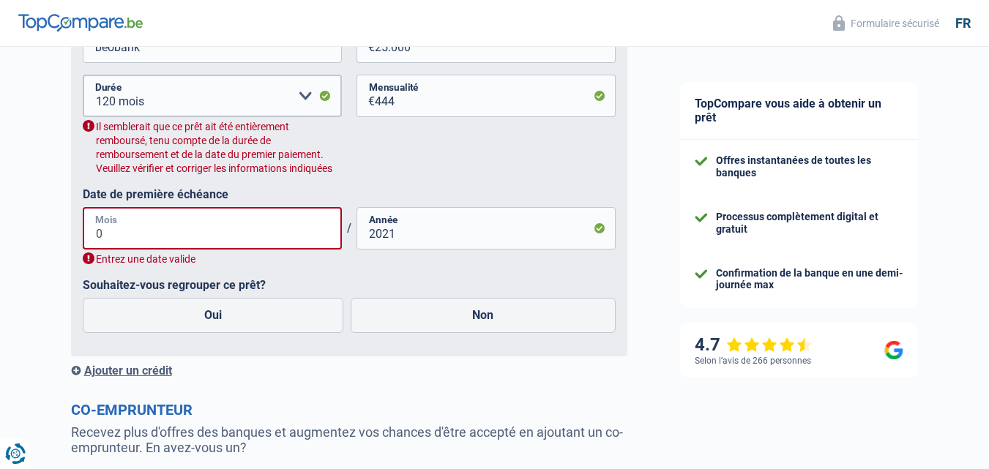
type input "07"
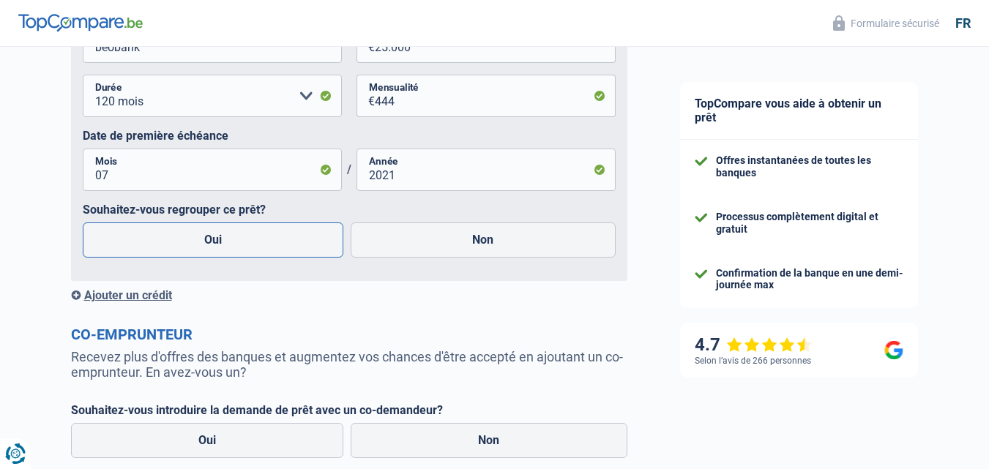
click at [244, 237] on label "Oui" at bounding box center [213, 240] width 261 height 35
click at [244, 237] on input "Oui" at bounding box center [213, 240] width 261 height 35
radio input "true"
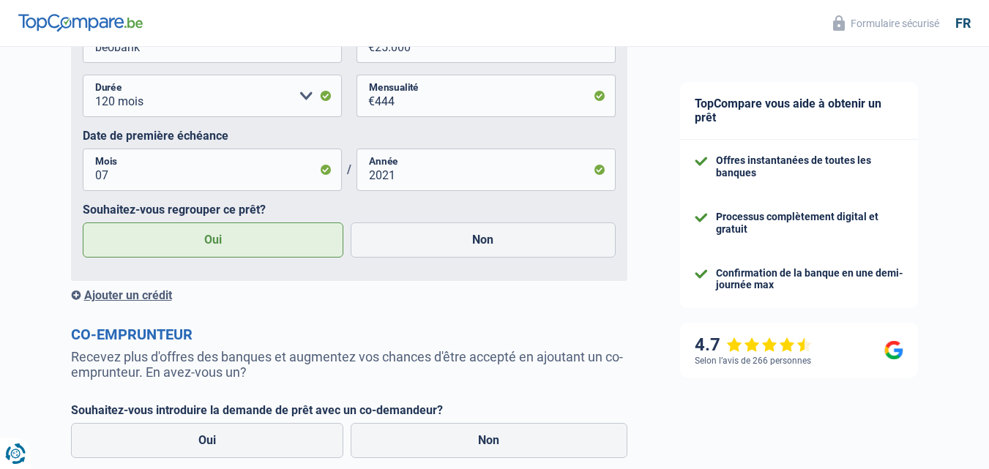
click at [155, 295] on div "Ajouter un crédit" at bounding box center [349, 296] width 557 height 14
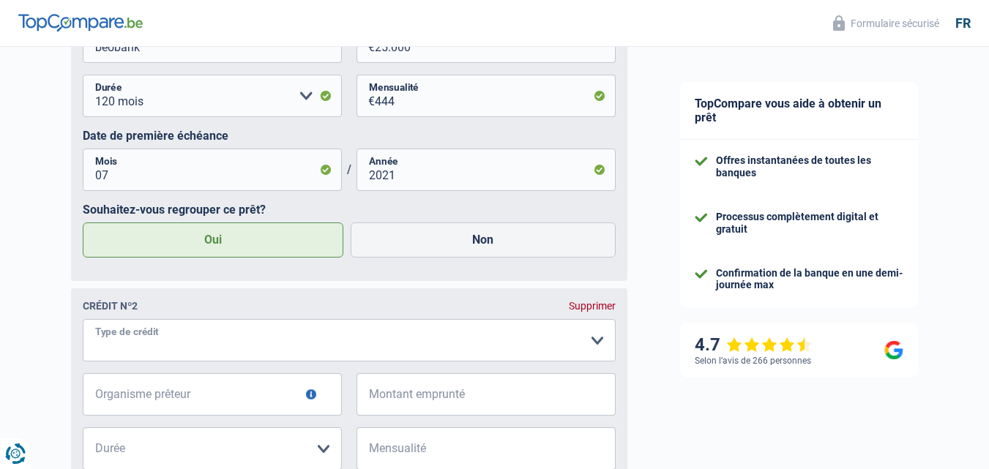
click at [146, 351] on select "Carte ou ouverture de crédit Prêt hypothécaire Vente à tempérament Prêt à tempé…" at bounding box center [349, 340] width 533 height 42
select select "personalLoan"
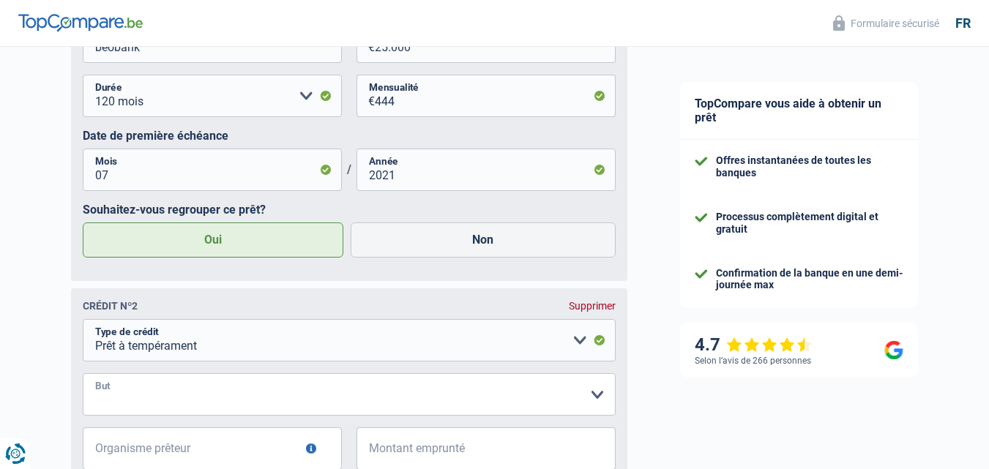
click at [190, 393] on select "Confort maison: meubles, textile, peinture, électroménager, outillage non-profe…" at bounding box center [349, 394] width 533 height 42
click at [83, 378] on select "Confort maison: meubles, textile, peinture, électroménager, outillage non-profe…" at bounding box center [349, 394] width 533 height 42
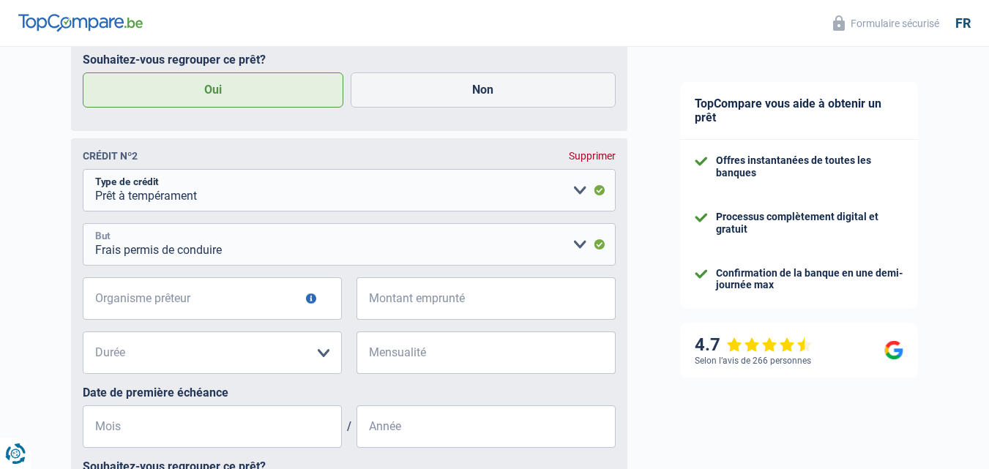
scroll to position [1107, 0]
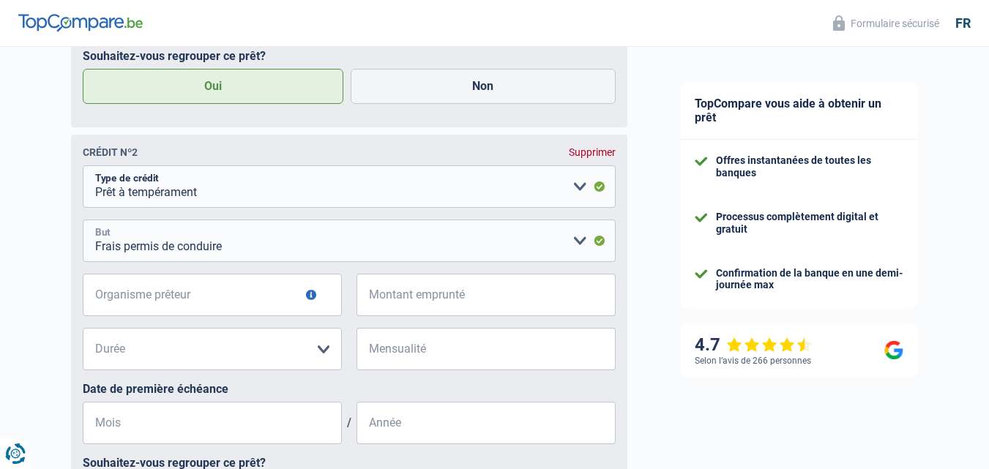
click at [275, 237] on select "Confort maison: meubles, textile, peinture, électroménager, outillage non-profe…" at bounding box center [349, 241] width 533 height 42
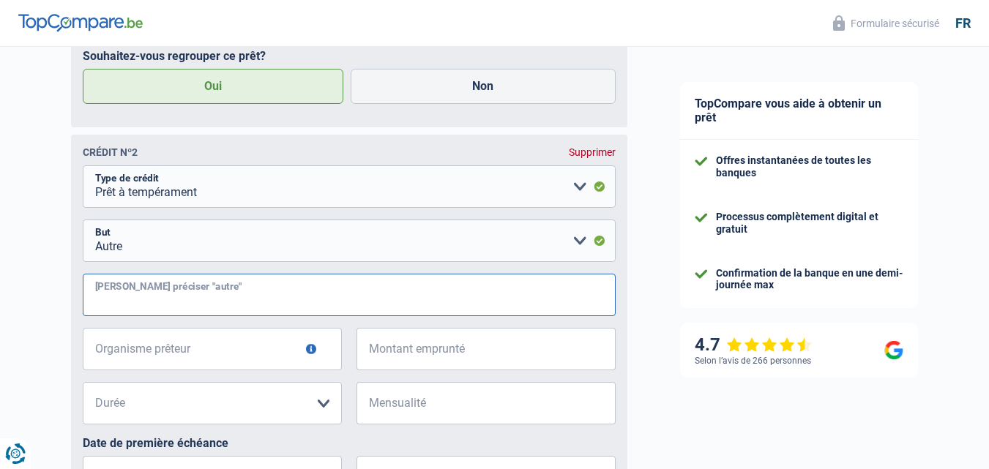
click at [305, 305] on input "[PERSON_NAME] préciser "autre"" at bounding box center [349, 295] width 533 height 42
click at [279, 247] on select "Confort maison: meubles, textile, peinture, électroménager, outillage non-profe…" at bounding box center [349, 241] width 533 height 42
select select "familyEvent"
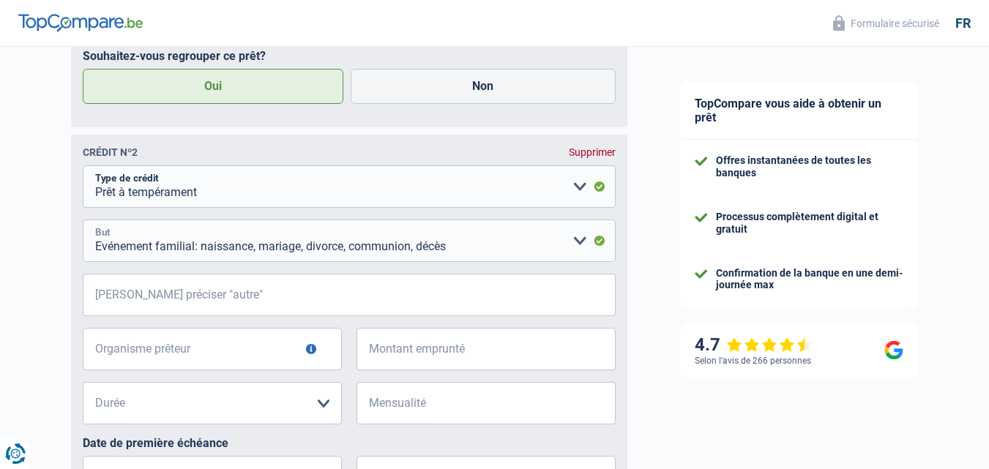
click at [83, 224] on select "Confort maison: meubles, textile, peinture, électroménager, outillage non-profe…" at bounding box center [349, 241] width 533 height 42
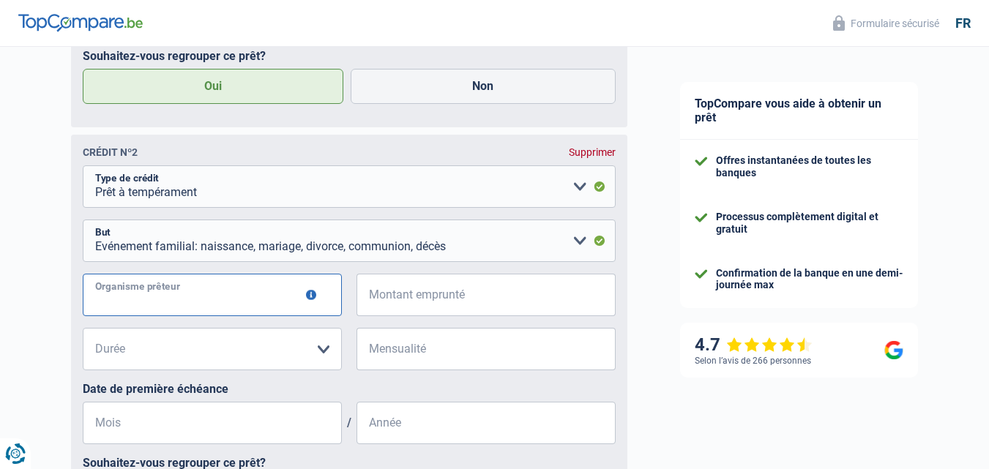
click at [196, 295] on input "Organisme prêteur" at bounding box center [212, 295] width 259 height 42
type input "fortis"
click at [406, 310] on input "Montant emprunté" at bounding box center [495, 295] width 241 height 42
type input "15.000"
click at [266, 356] on select "12 mois 18 mois 24 mois 30 mois 36 mois 42 mois 48 mois 60 mois Veuillez sélect…" at bounding box center [212, 349] width 259 height 42
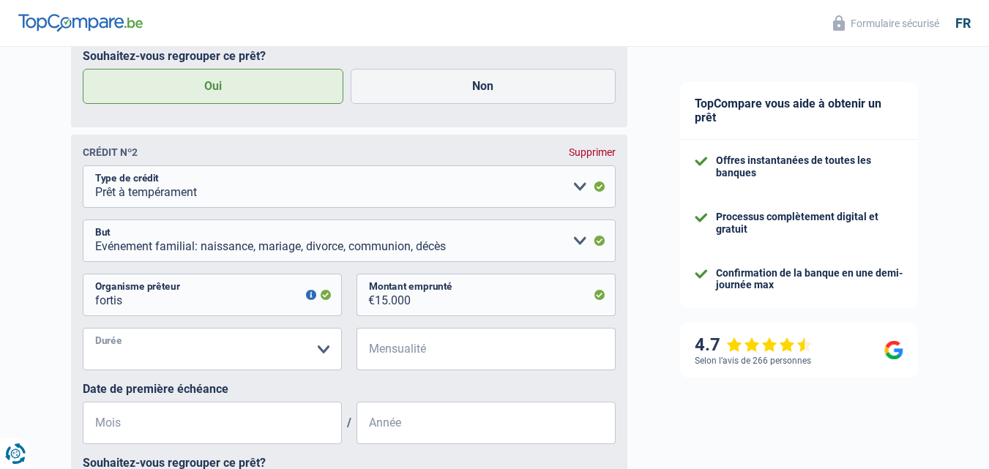
select select "60"
click at [83, 332] on select "12 mois 18 mois 24 mois 30 mois 36 mois 42 mois 48 mois 60 mois Veuillez sélect…" at bounding box center [212, 349] width 259 height 42
click at [415, 362] on input "Mensualité" at bounding box center [495, 349] width 241 height 42
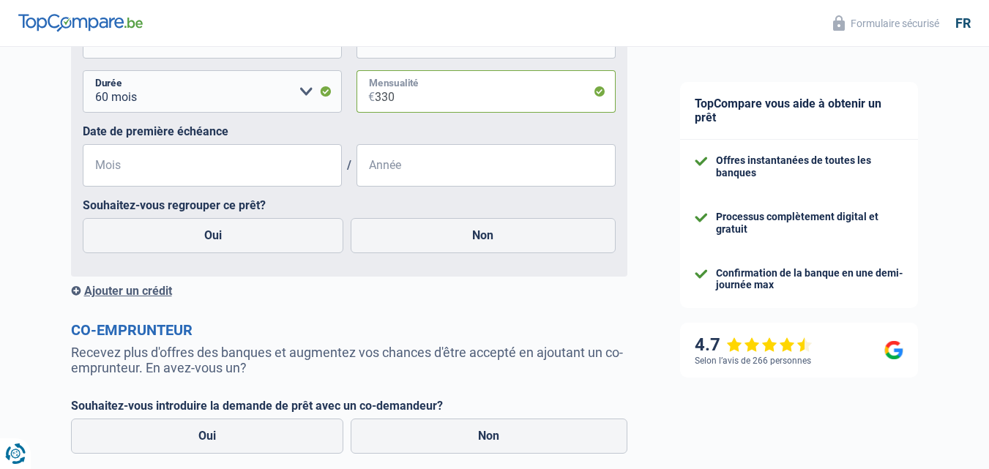
scroll to position [1385, 0]
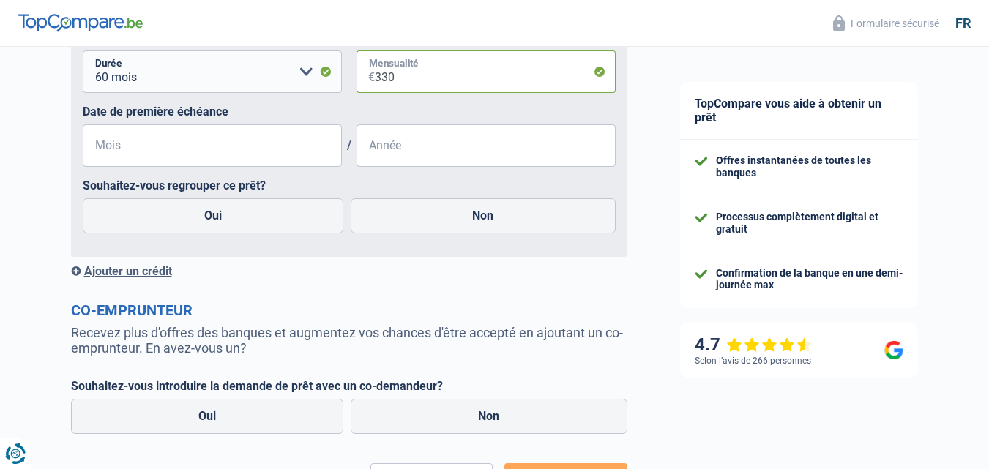
type input "330"
click at [281, 157] on input "Mois" at bounding box center [212, 145] width 259 height 42
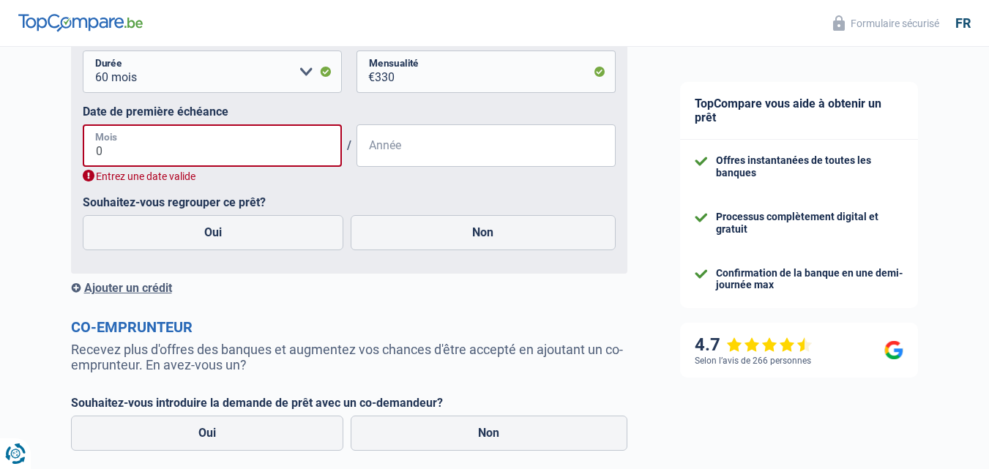
type input "08"
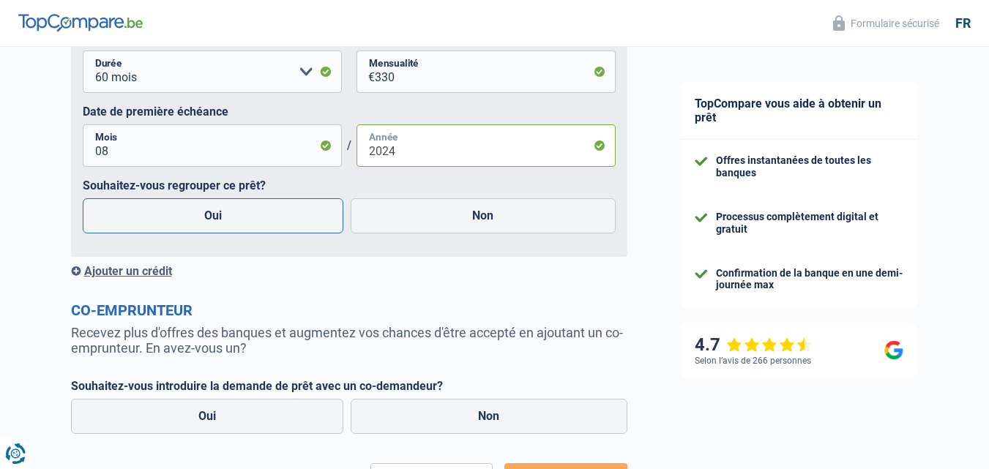
type input "2024"
click at [275, 209] on label "Oui" at bounding box center [213, 215] width 261 height 35
click at [275, 209] on input "Oui" at bounding box center [213, 215] width 261 height 35
radio input "true"
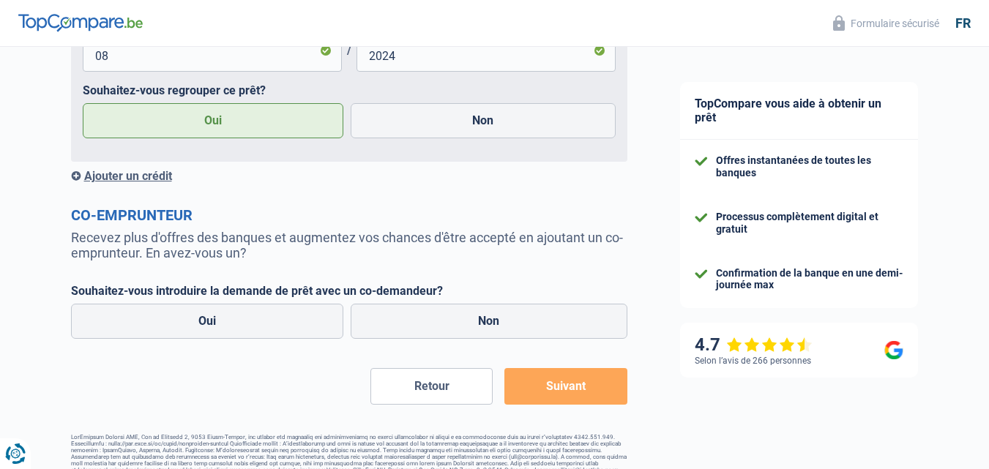
scroll to position [1507, 0]
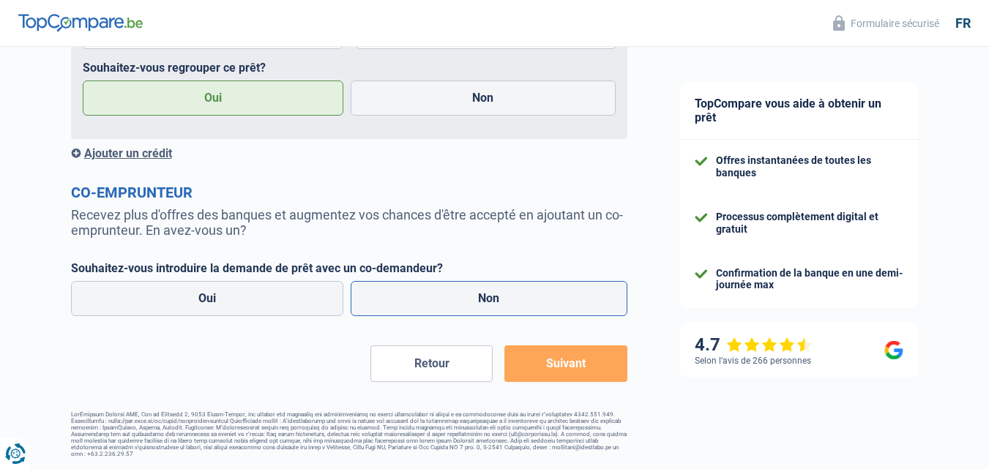
click at [442, 293] on label "Non" at bounding box center [489, 298] width 277 height 35
click at [442, 293] on input "Non" at bounding box center [489, 298] width 277 height 35
radio input "true"
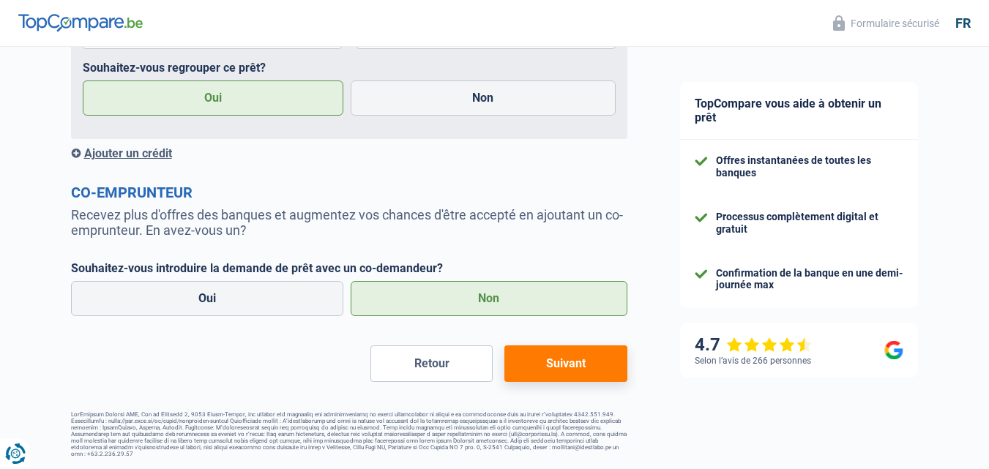
click at [565, 371] on button "Suivant" at bounding box center [566, 364] width 122 height 37
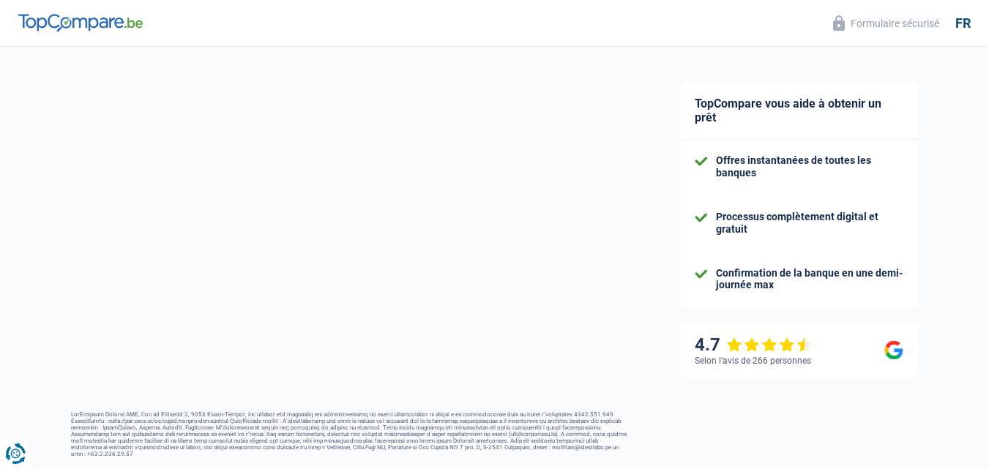
select select "refinancing"
select select "120"
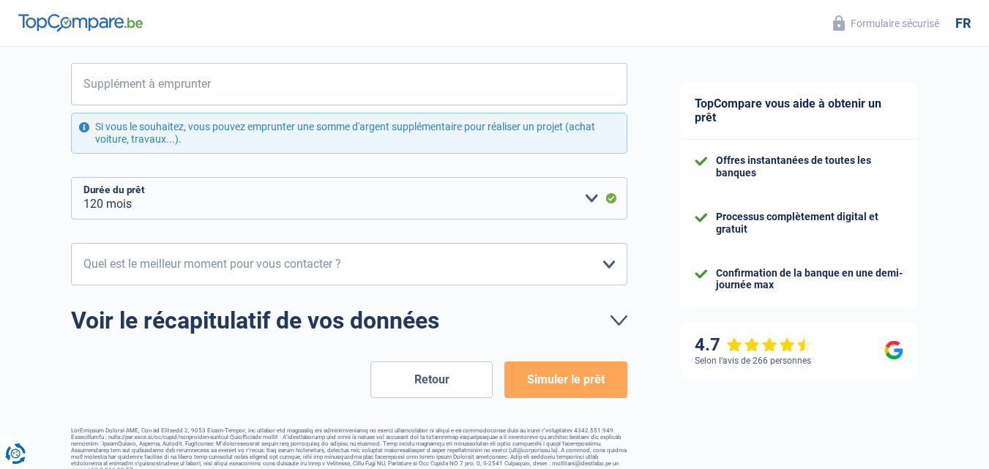
scroll to position [280, 0]
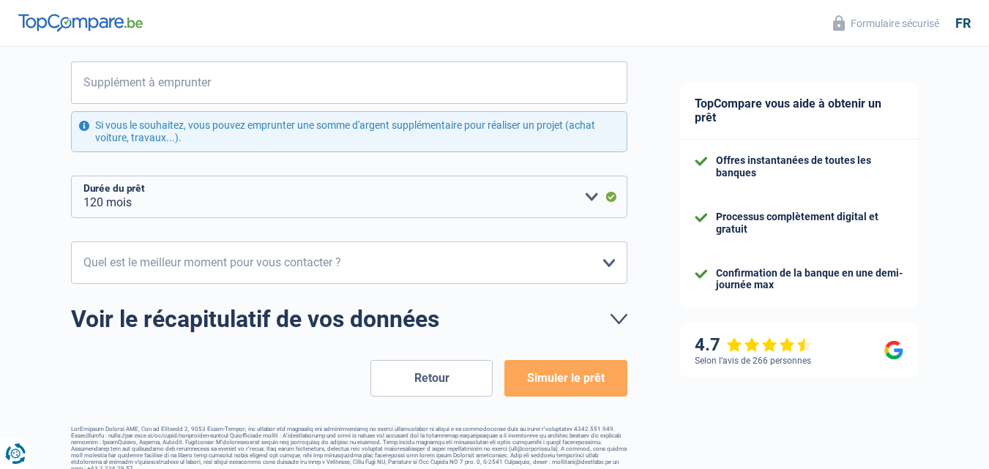
drag, startPoint x: 959, startPoint y: 313, endPoint x: 959, endPoint y: 72, distance: 240.9
click at [959, 72] on div "TopCompare vous aide à obtenir un prêt Offres instantanées de toutes les banque…" at bounding box center [822, 125] width 336 height 718
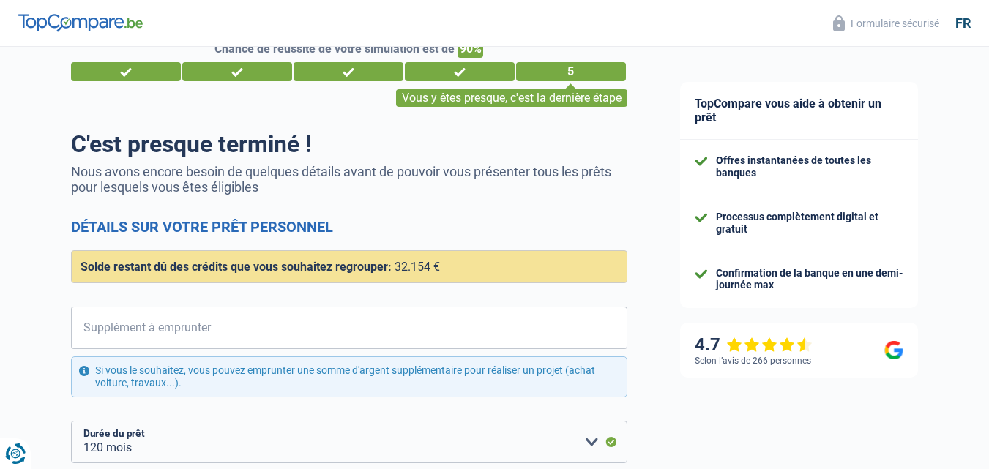
scroll to position [0, 0]
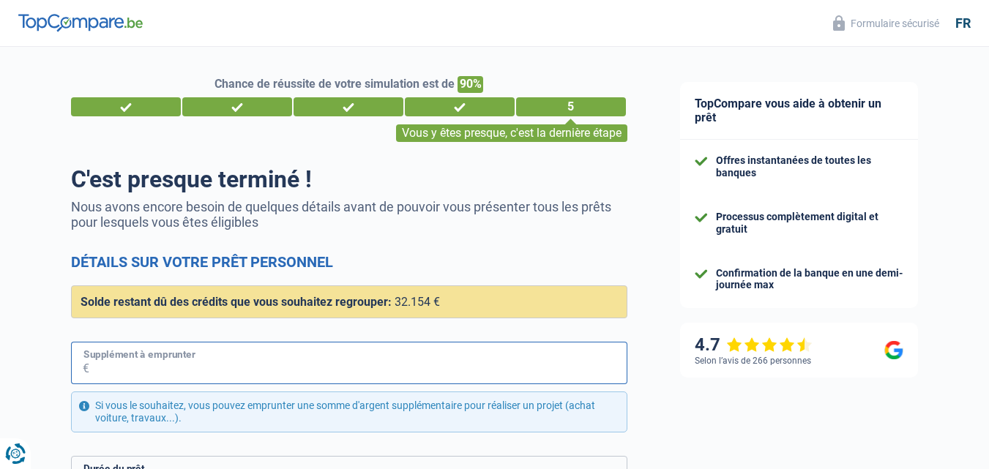
click at [142, 371] on input "Supplément à emprunter" at bounding box center [358, 363] width 538 height 42
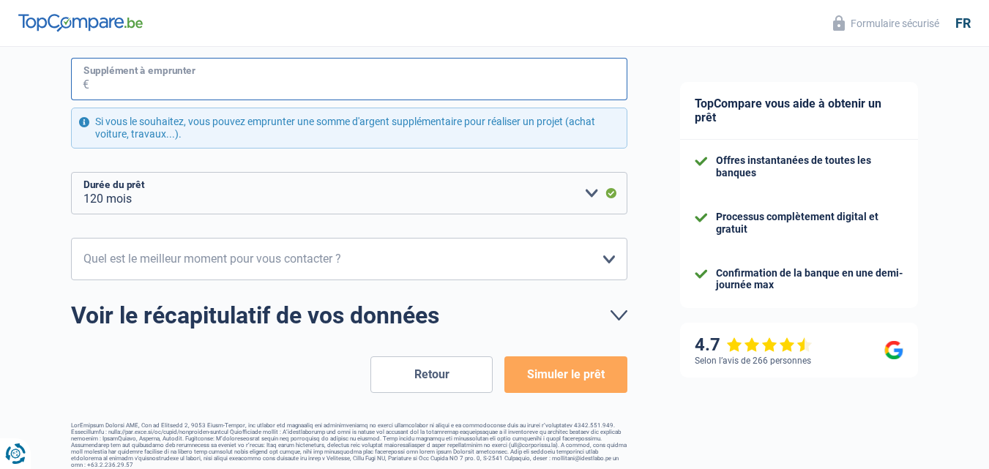
scroll to position [294, 0]
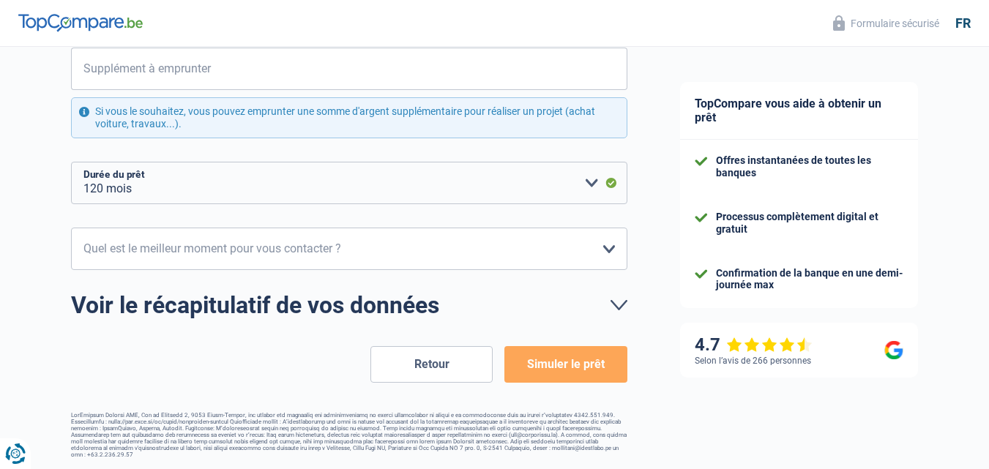
click at [450, 368] on button "Retour" at bounding box center [432, 364] width 122 height 37
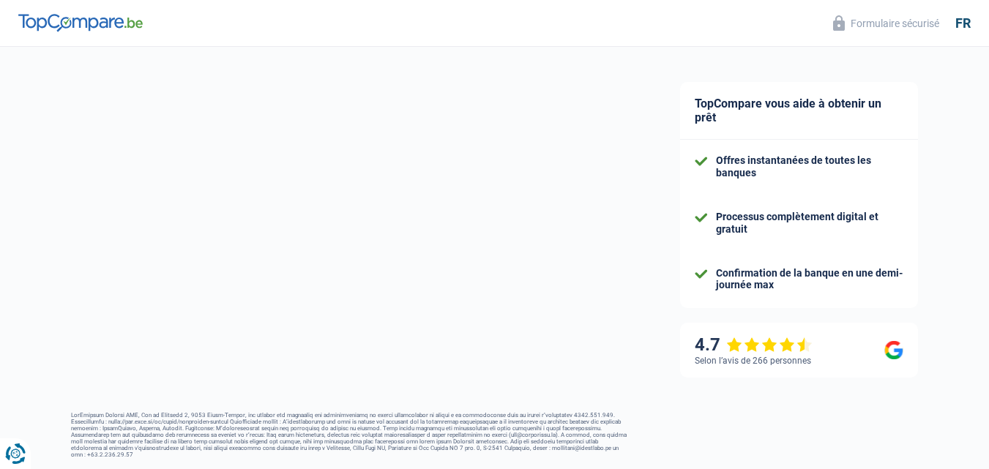
select select "familyAllowances"
select select "unemployment"
select select "handicapAllowance"
select select "carLoan"
select select "120"
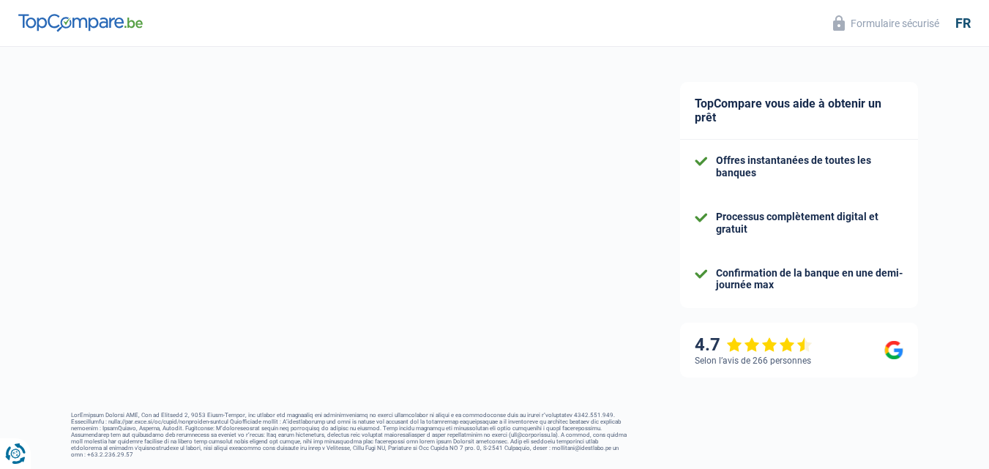
select select "personalLoan"
select select "familyEvent"
select select "60"
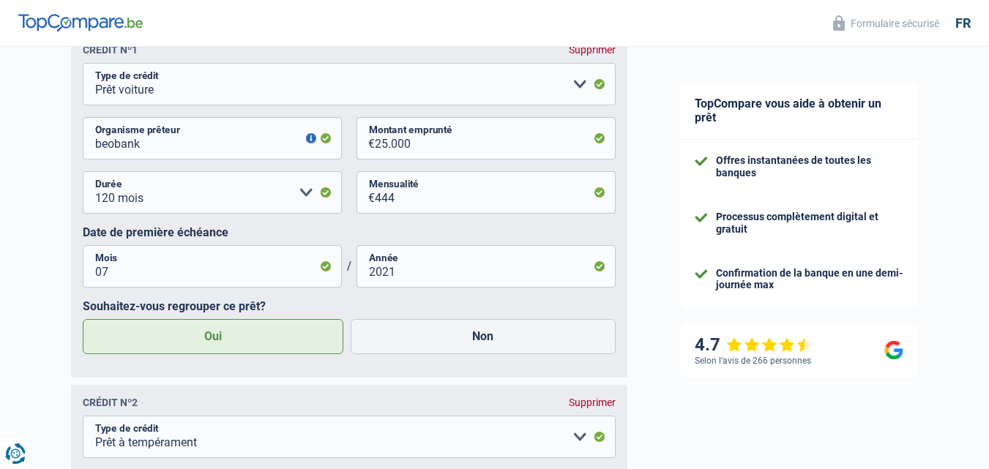
scroll to position [860, 0]
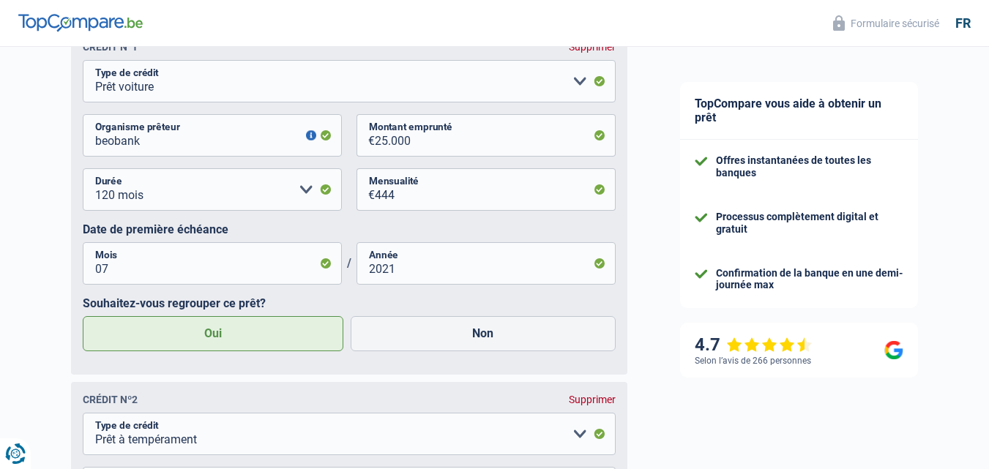
click at [971, 259] on div "TopCompare vous aide à obtenir un prêt Offres instantanées de toutes les banque…" at bounding box center [822, 149] width 336 height 1925
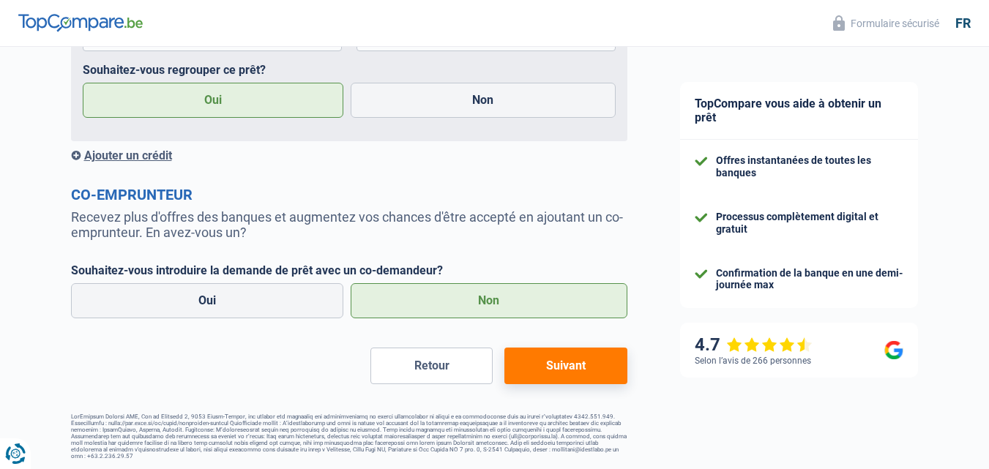
scroll to position [1507, 0]
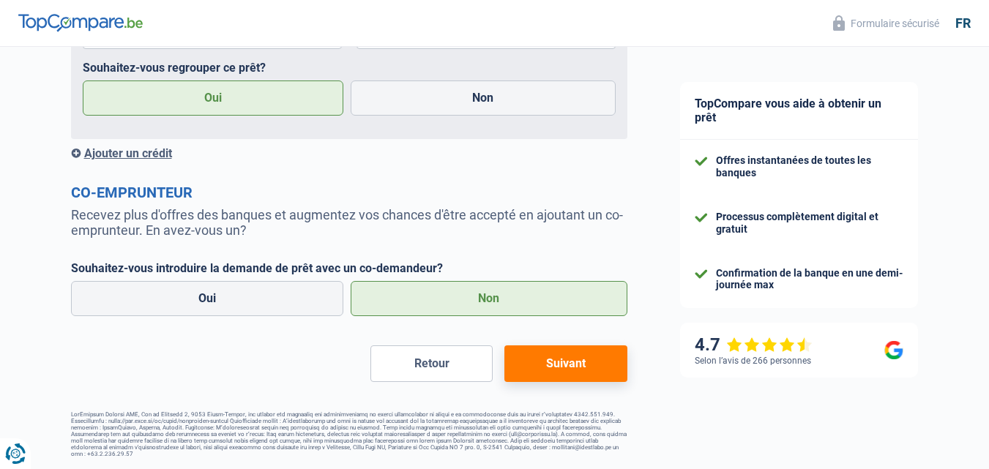
click at [592, 378] on button "Suivant" at bounding box center [566, 364] width 122 height 37
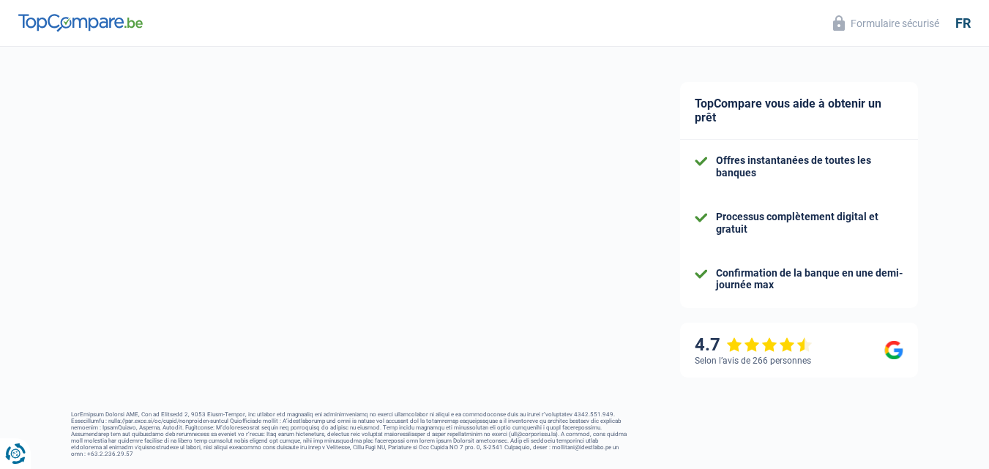
select select "refinancing"
select select "120"
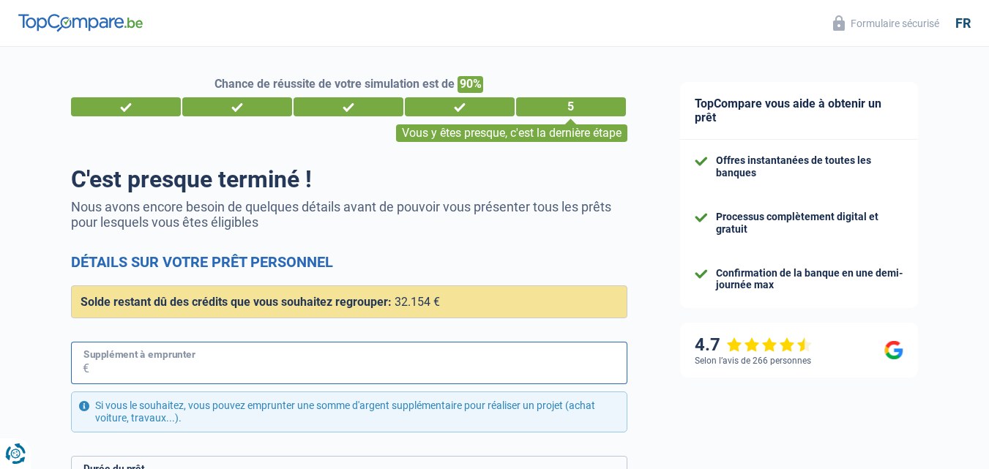
click at [264, 372] on input "Supplément à emprunter" at bounding box center [358, 363] width 538 height 42
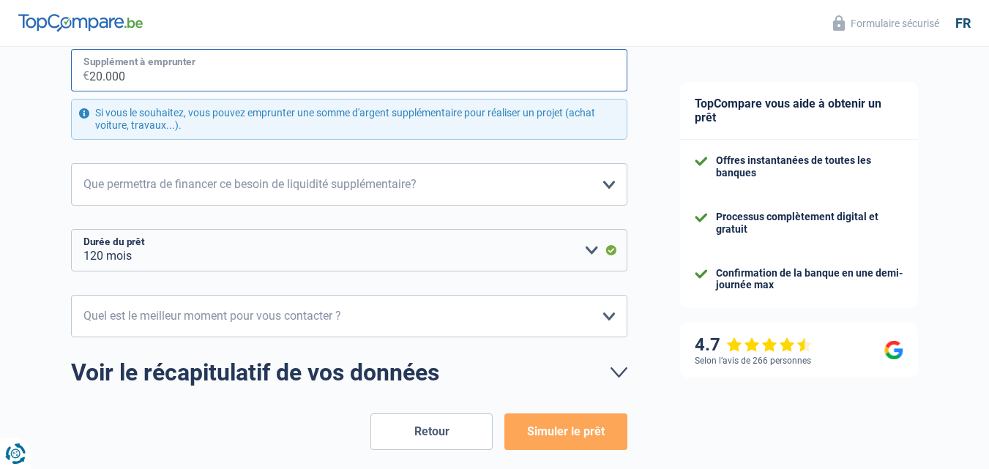
scroll to position [307, 0]
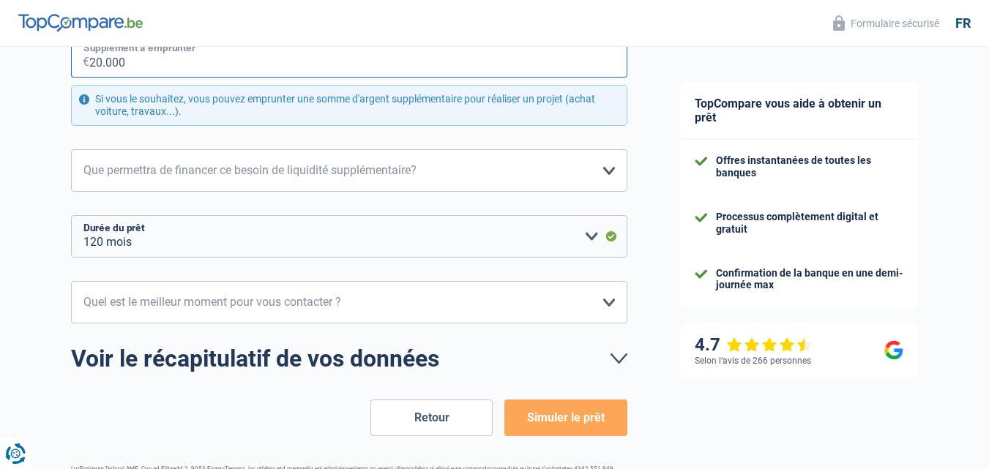
type input "20.000"
click at [688, 206] on div "Offres instantanées de toutes les banques Processus complètement digital et gra…" at bounding box center [799, 224] width 238 height 168
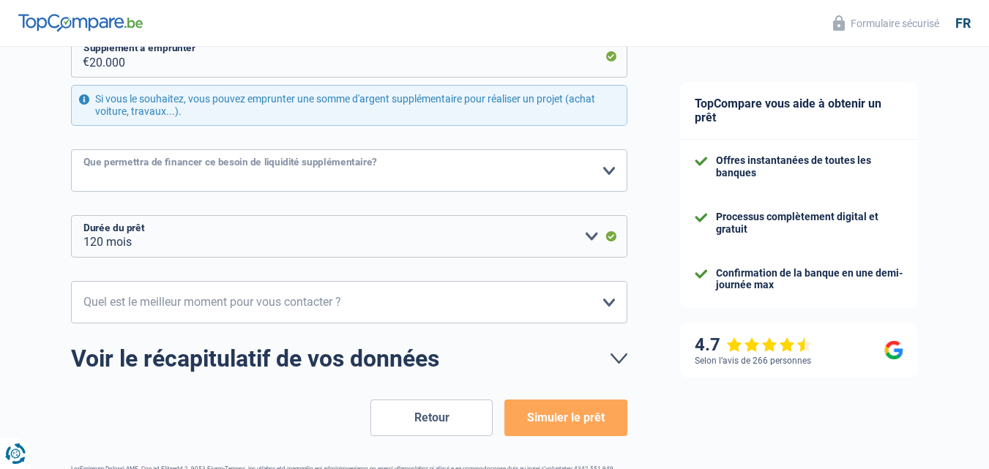
click at [280, 158] on select "Confort maison: meubles, textile, peinture, électroménager, outillage non-profe…" at bounding box center [349, 170] width 557 height 42
select select "renovation"
click at [71, 150] on select "Confort maison: meubles, textile, peinture, électroménager, outillage non-profe…" at bounding box center [349, 170] width 557 height 42
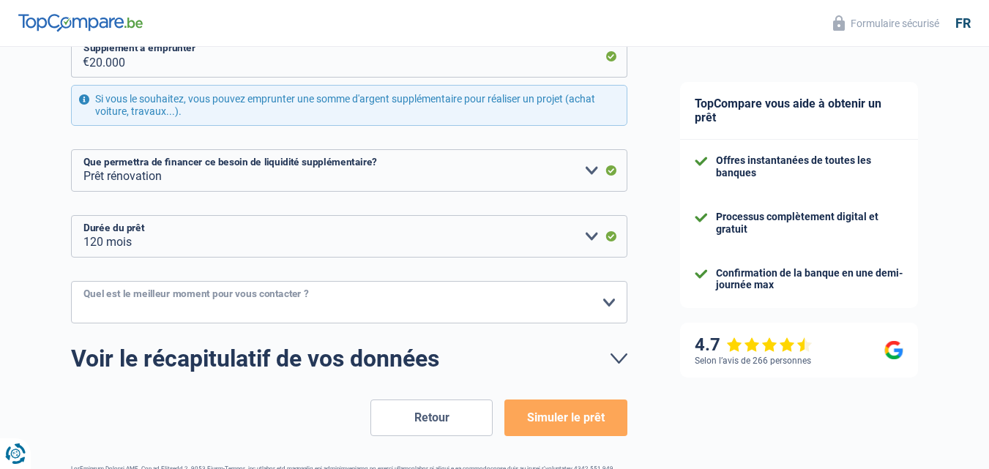
click at [256, 298] on select "10h-12h 12h-14h 14h-16h 16h-18h Veuillez sélectionner une option" at bounding box center [349, 302] width 557 height 42
select select "10-12"
click at [71, 282] on select "10h-12h 12h-14h 14h-16h 16h-18h Veuillez sélectionner une option" at bounding box center [349, 302] width 557 height 42
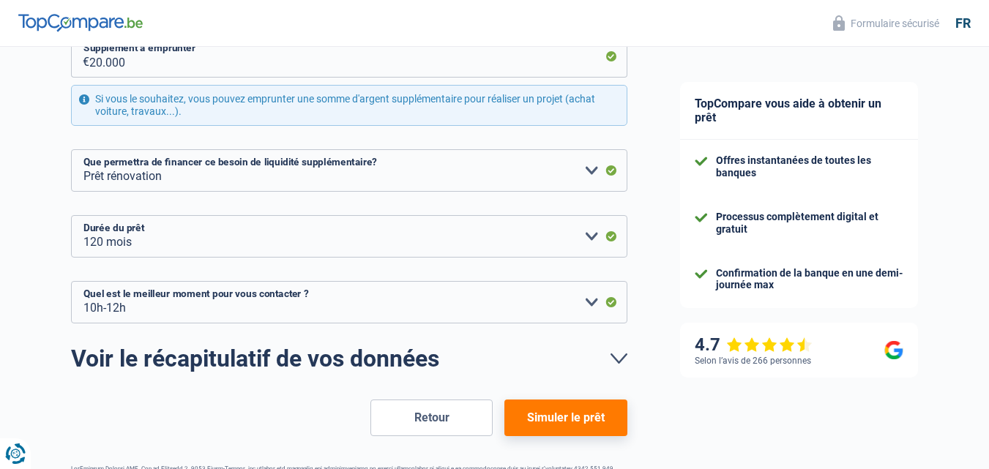
click at [534, 412] on button "Simuler le prêt" at bounding box center [566, 418] width 122 height 37
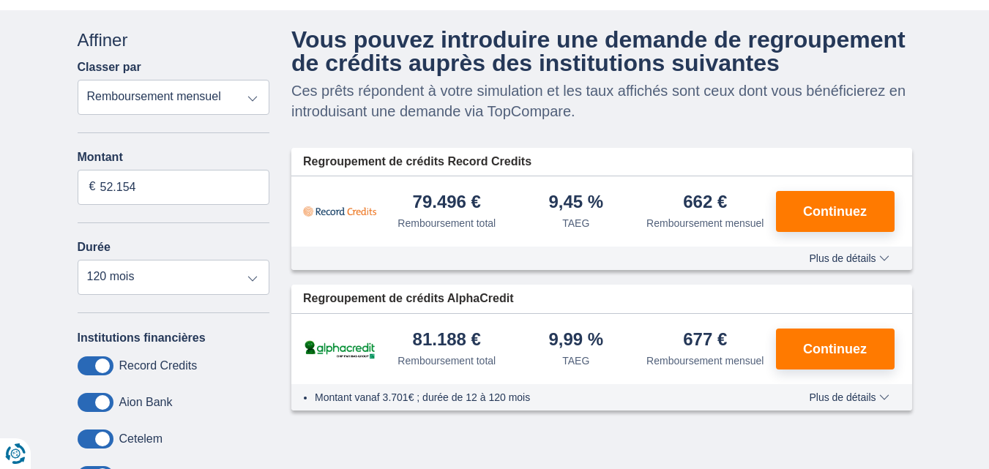
scroll to position [70, 0]
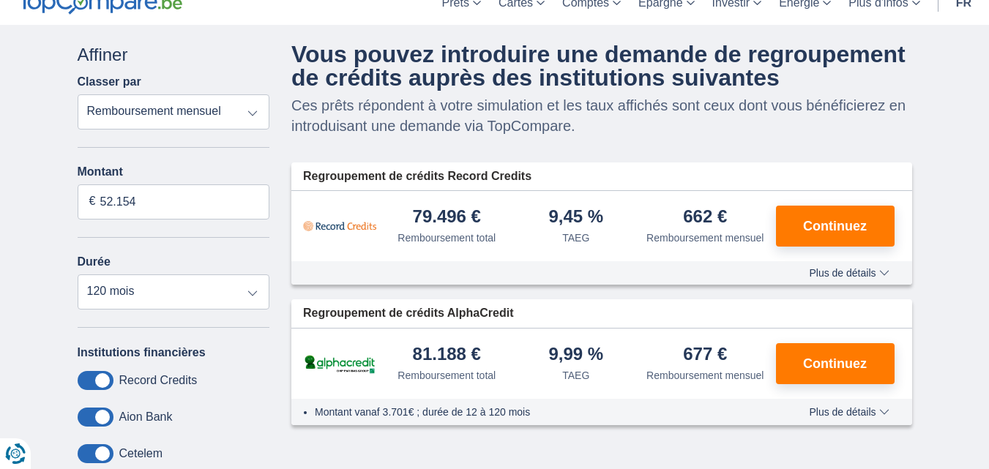
drag, startPoint x: 994, startPoint y: 86, endPoint x: 979, endPoint y: 108, distance: 26.2
click at [179, 293] on select "12 mois 18 mois 24 mois 30 mois 36 mois 42 mois 48 mois 60 mois 72 mois 84 mois…" at bounding box center [174, 292] width 193 height 35
click at [146, 289] on select "12 mois 18 mois 24 mois 30 mois 36 mois 42 mois 48 mois 60 mois 72 mois 84 mois…" at bounding box center [174, 292] width 193 height 35
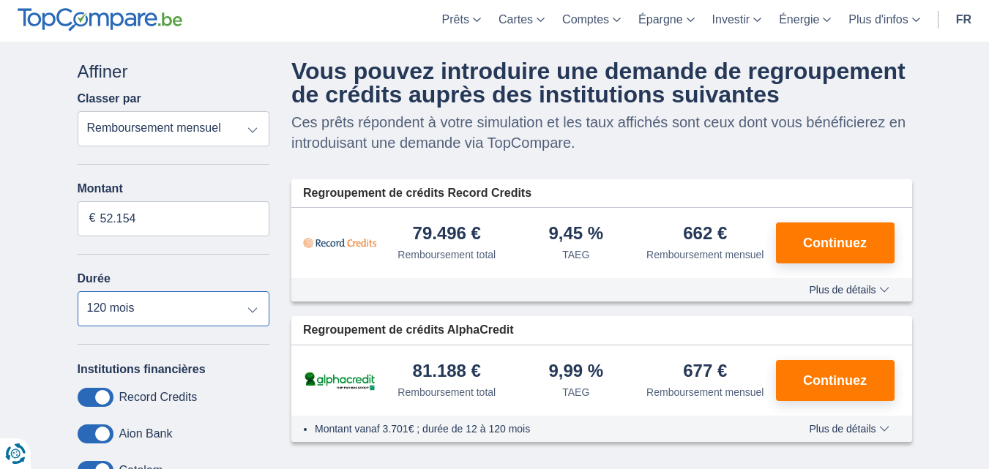
scroll to position [48, 0]
